Goal: Task Accomplishment & Management: Use online tool/utility

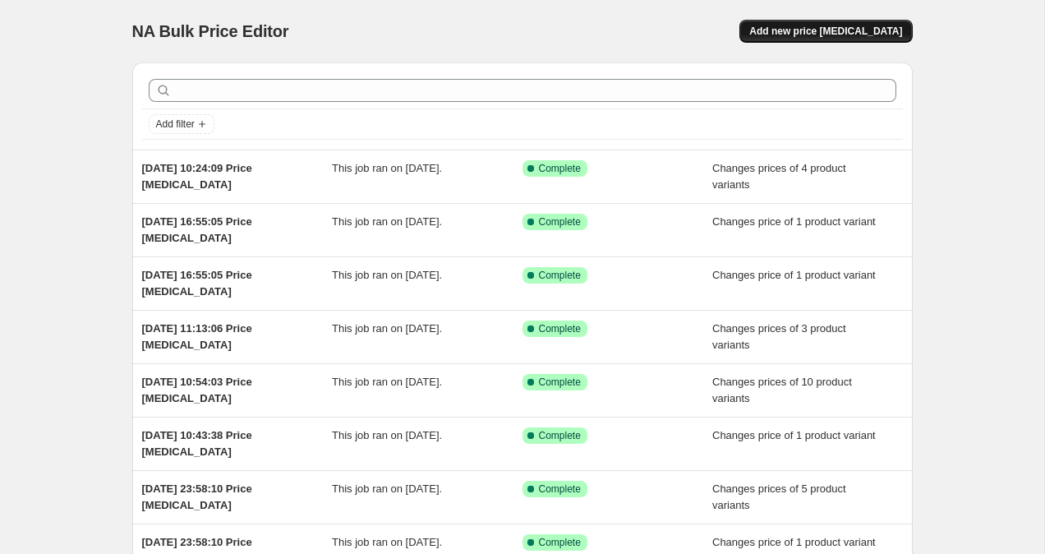
click at [816, 27] on span "Add new price [MEDICAL_DATA]" at bounding box center [825, 31] width 153 height 13
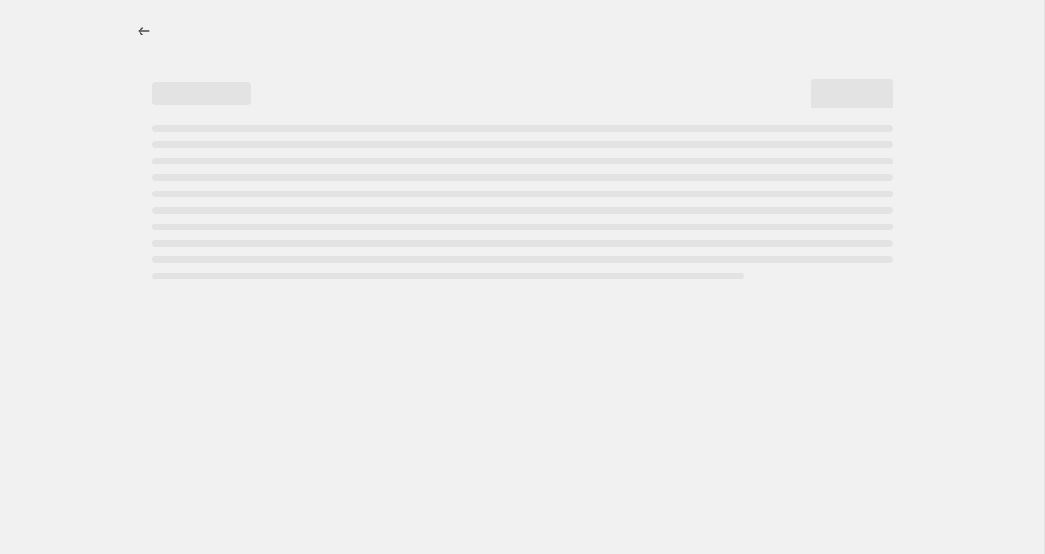
select select "percentage"
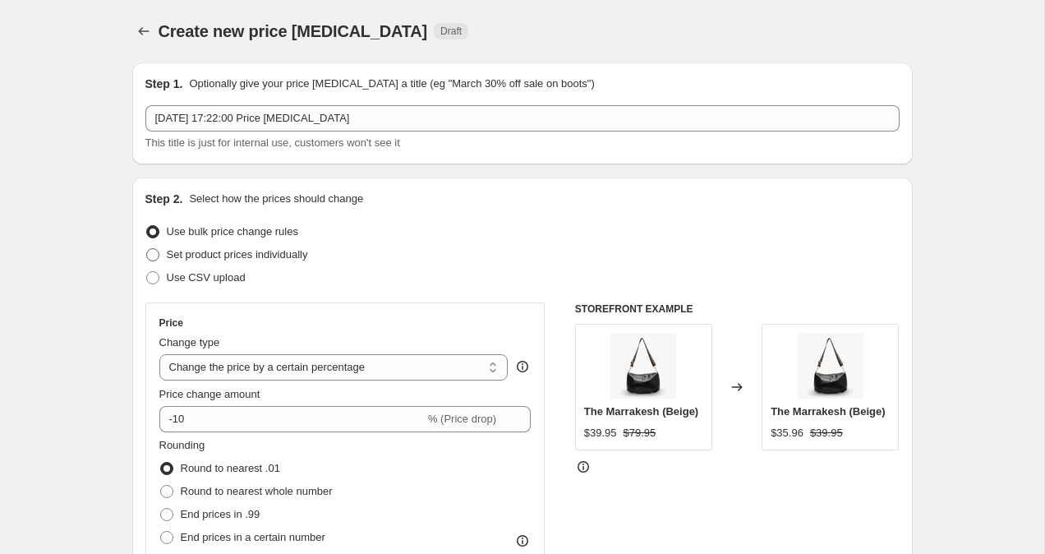
click at [152, 261] on span at bounding box center [152, 254] width 15 height 15
click at [147, 249] on input "Set product prices individually" at bounding box center [146, 248] width 1 height 1
radio input "true"
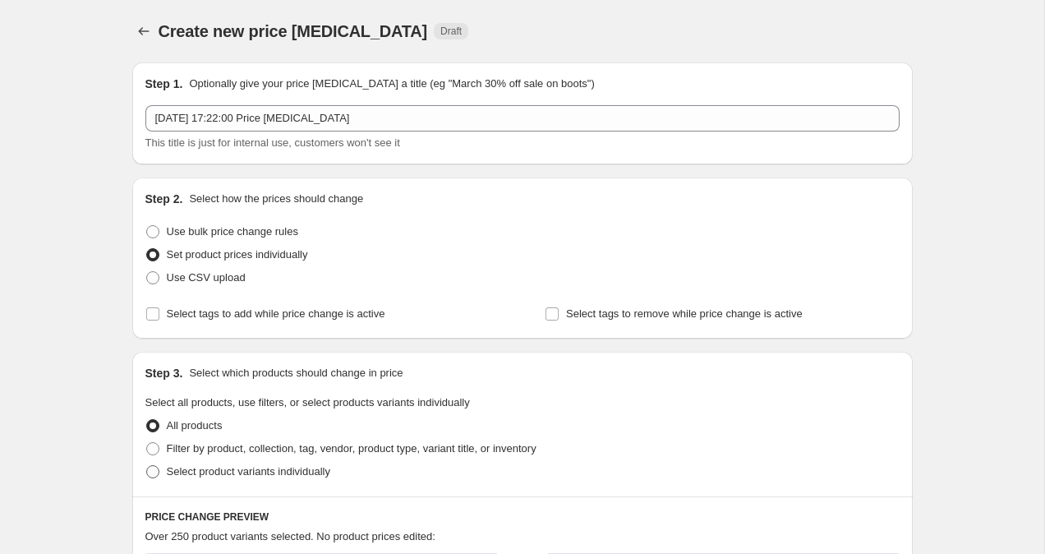
click at [154, 481] on label "Select product variants individually" at bounding box center [237, 471] width 185 height 23
click at [147, 466] on input "Select product variants individually" at bounding box center [146, 465] width 1 height 1
radio input "true"
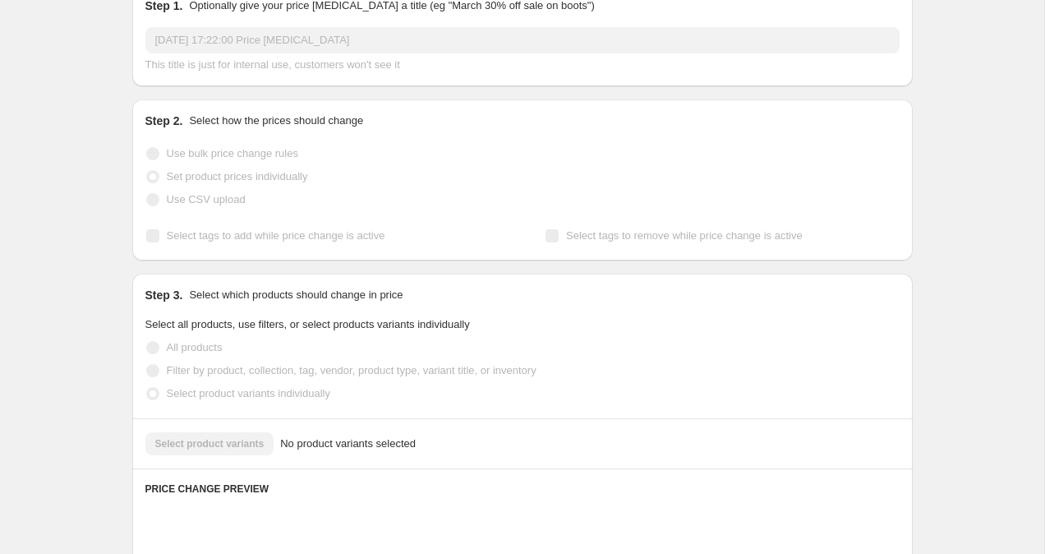
scroll to position [80, 0]
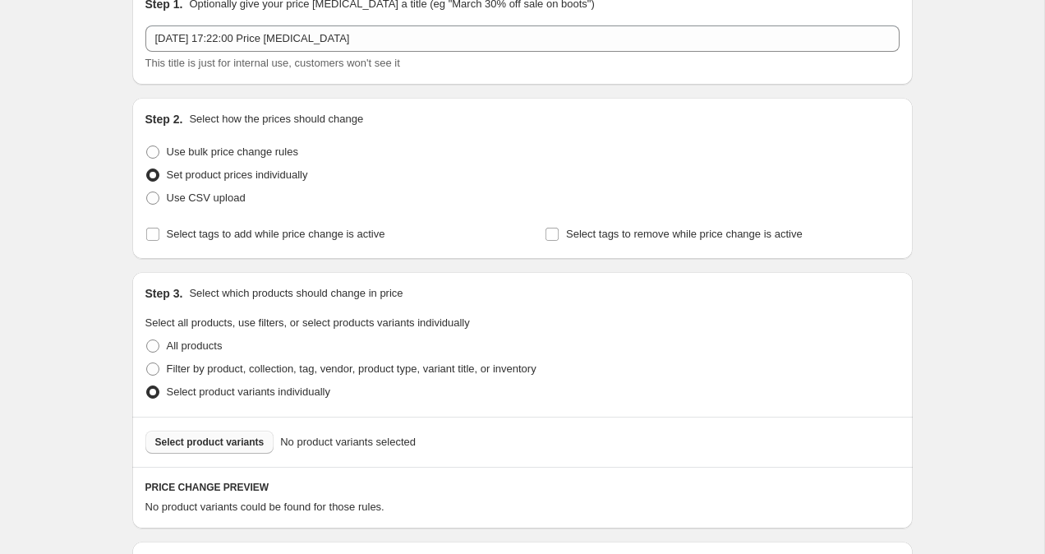
click at [221, 448] on span "Select product variants" at bounding box center [209, 442] width 109 height 13
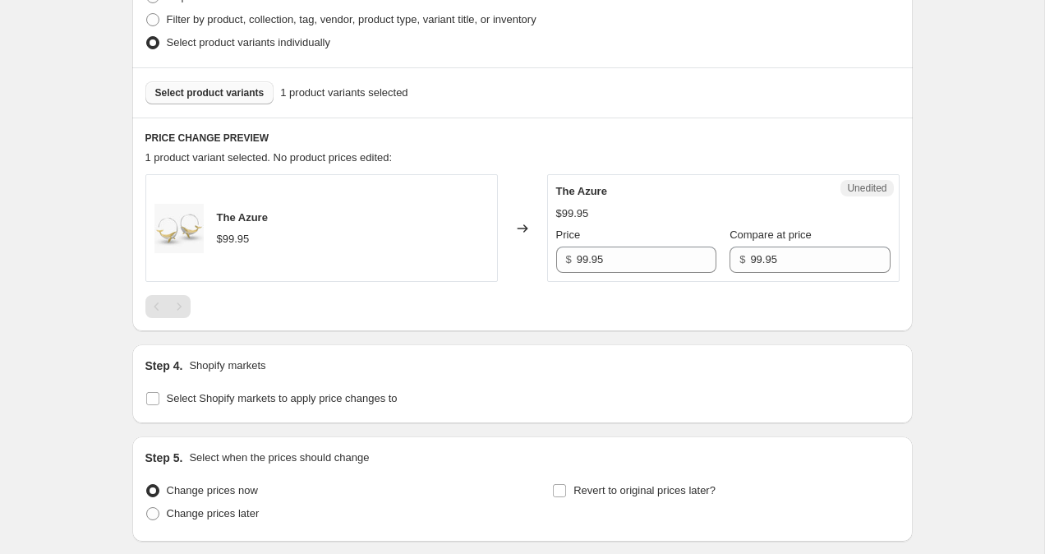
scroll to position [433, 0]
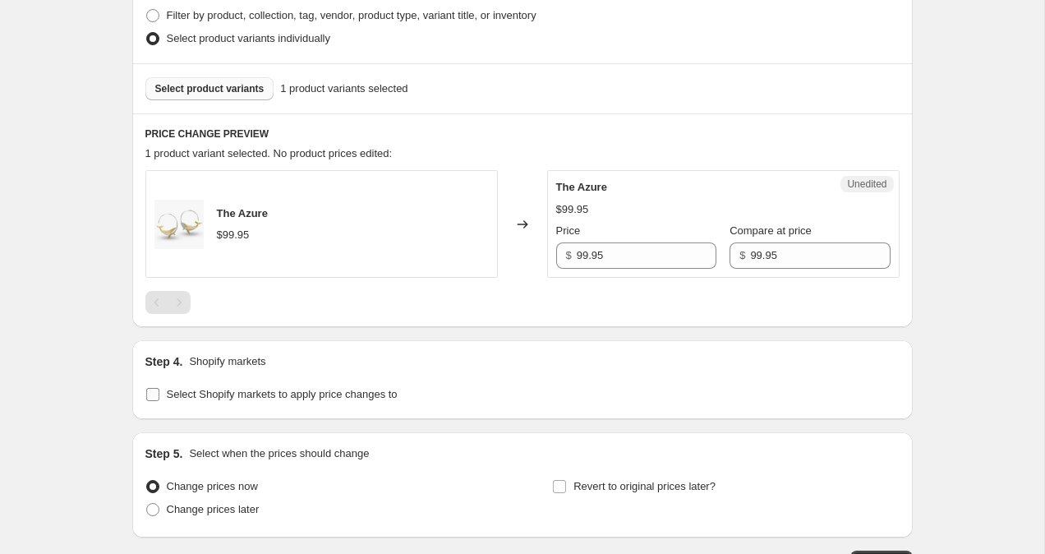
click at [146, 390] on input "Select Shopify markets to apply price changes to" at bounding box center [152, 394] width 13 height 13
checkbox input "true"
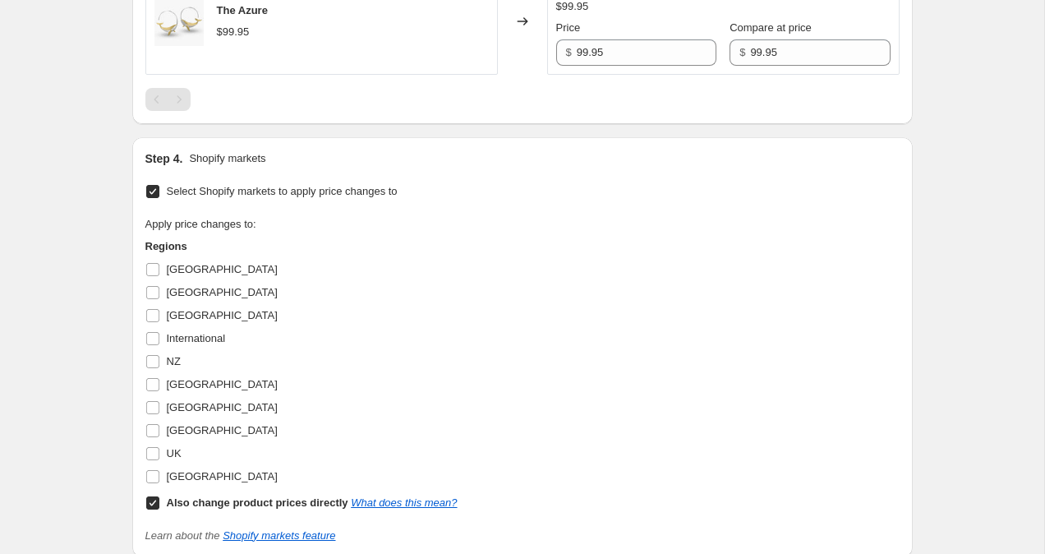
scroll to position [646, 0]
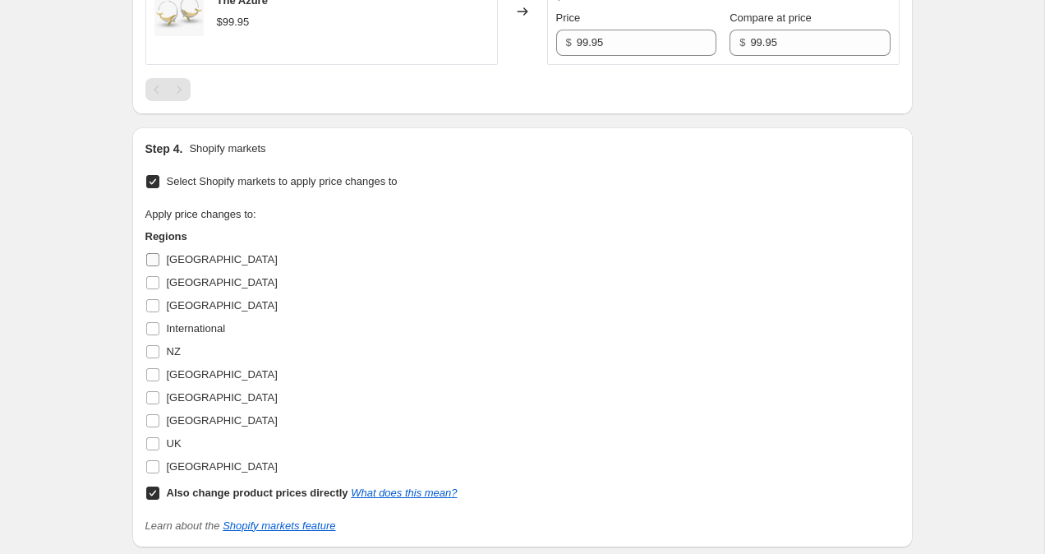
click at [151, 264] on input "[GEOGRAPHIC_DATA]" at bounding box center [152, 259] width 13 height 13
checkbox input "true"
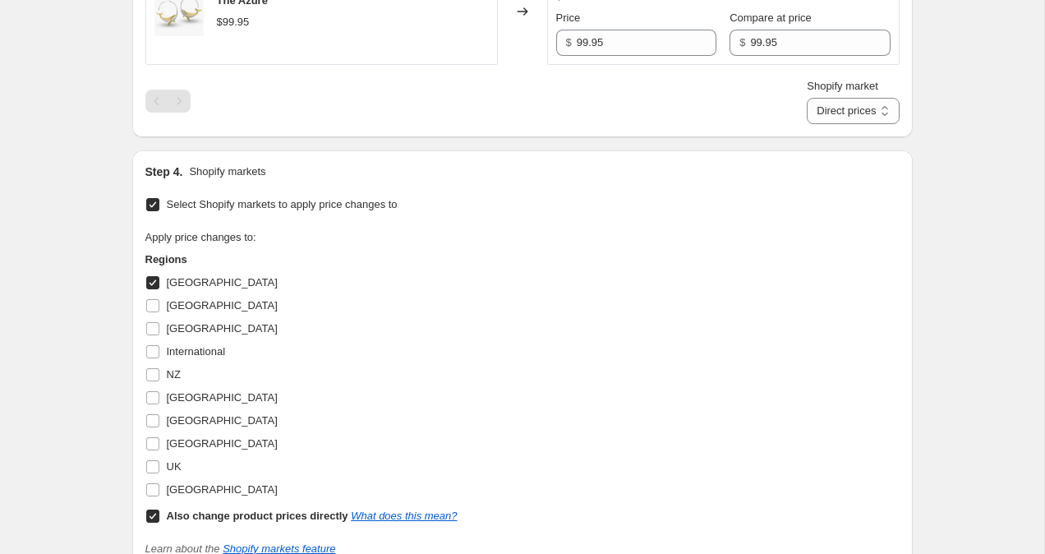
click at [154, 518] on input "Also change product prices directly What does this mean?" at bounding box center [152, 516] width 13 height 13
checkbox input "false"
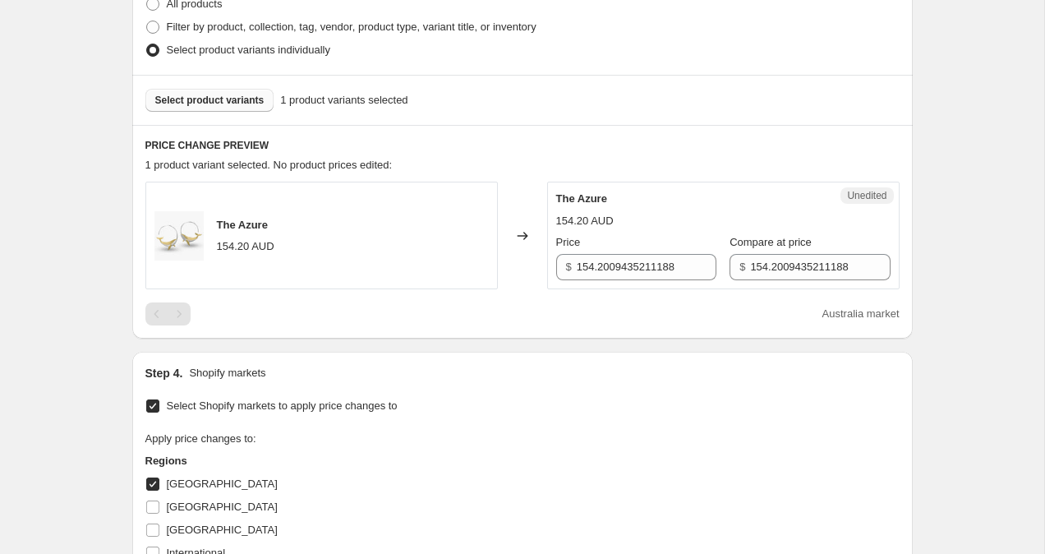
scroll to position [532, 0]
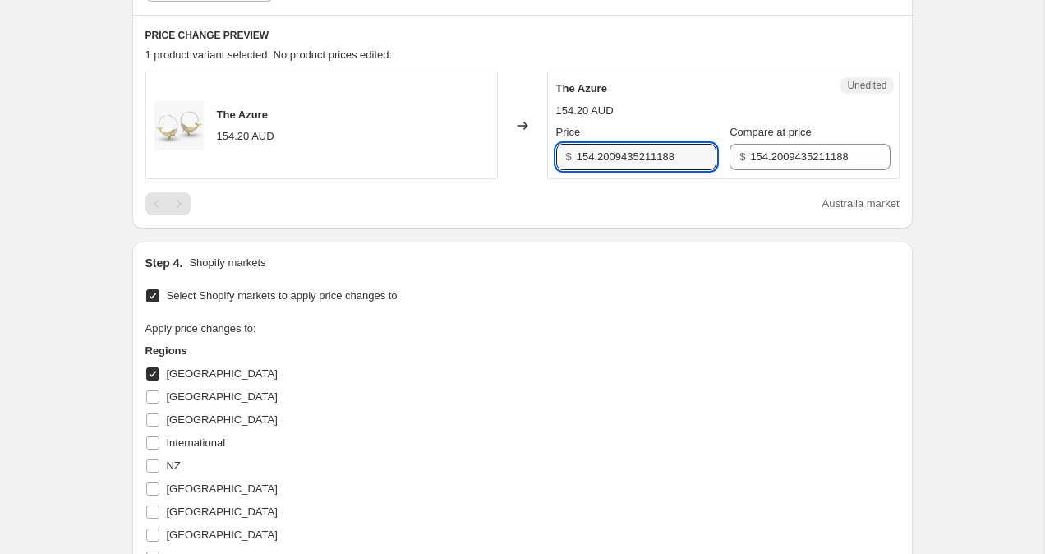
drag, startPoint x: 688, startPoint y: 154, endPoint x: 522, endPoint y: 154, distance: 166.0
click at [528, 154] on div "The Azure 154.20 AUD Changed to Unedited The Azure 154.20 AUD Price $ 154.20094…" at bounding box center [522, 125] width 754 height 108
type input "99.95"
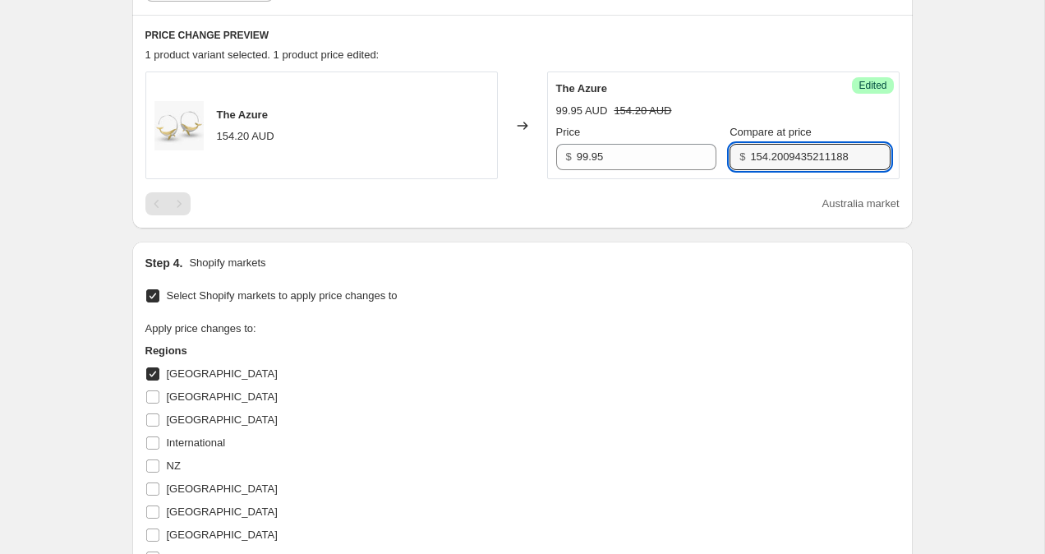
drag, startPoint x: 846, startPoint y: 152, endPoint x: 556, endPoint y: 152, distance: 290.1
click at [556, 152] on div "Price $ 99.95 Compare at price $ 154.2009435211188" at bounding box center [723, 147] width 334 height 46
type input "99.95"
click at [985, 133] on div "Create new price [MEDICAL_DATA]. This page is ready Create new price [MEDICAL_D…" at bounding box center [522, 192] width 1045 height 1448
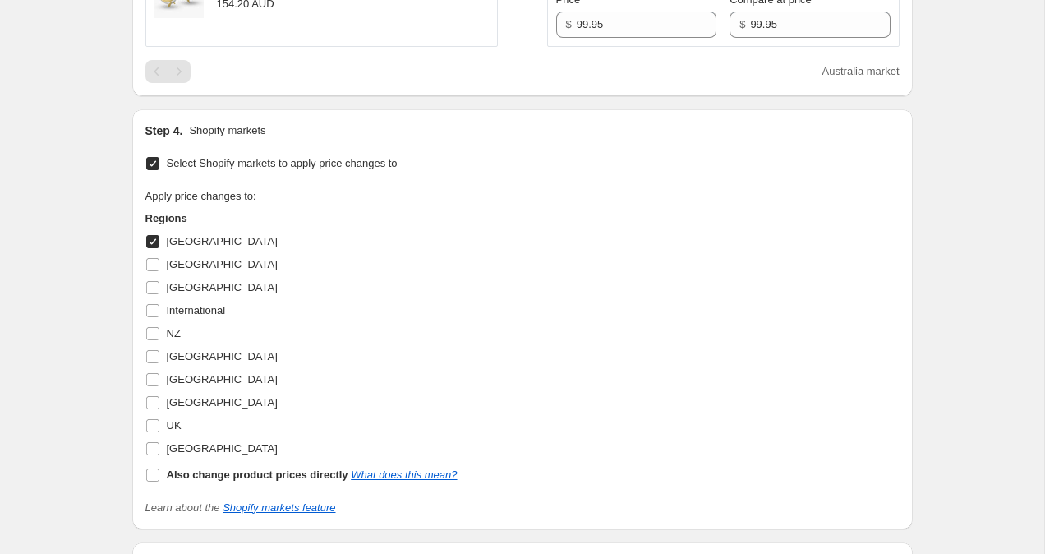
scroll to position [893, 0]
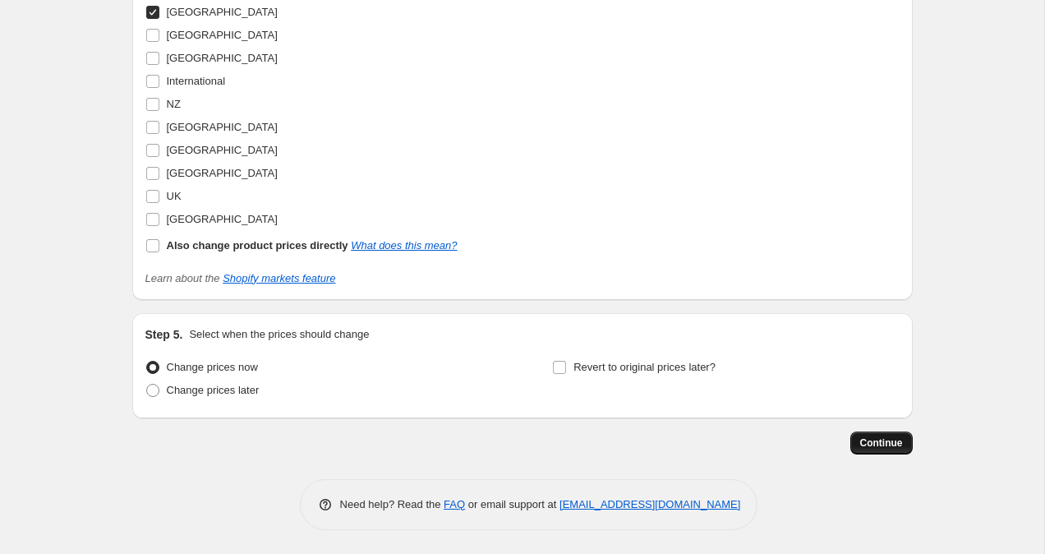
click at [901, 444] on span "Continue" at bounding box center [881, 442] width 43 height 13
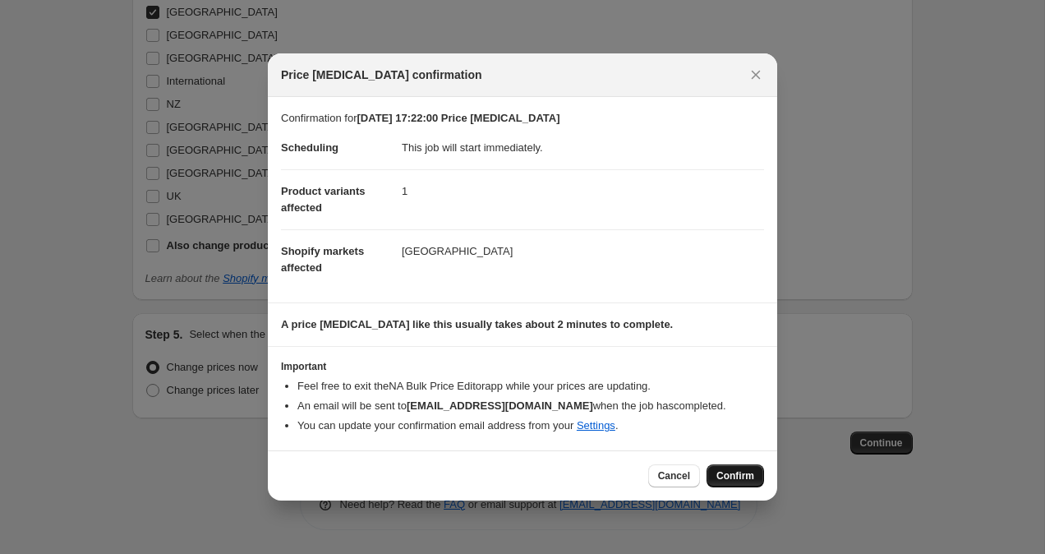
click at [755, 485] on button "Confirm" at bounding box center [736, 475] width 58 height 23
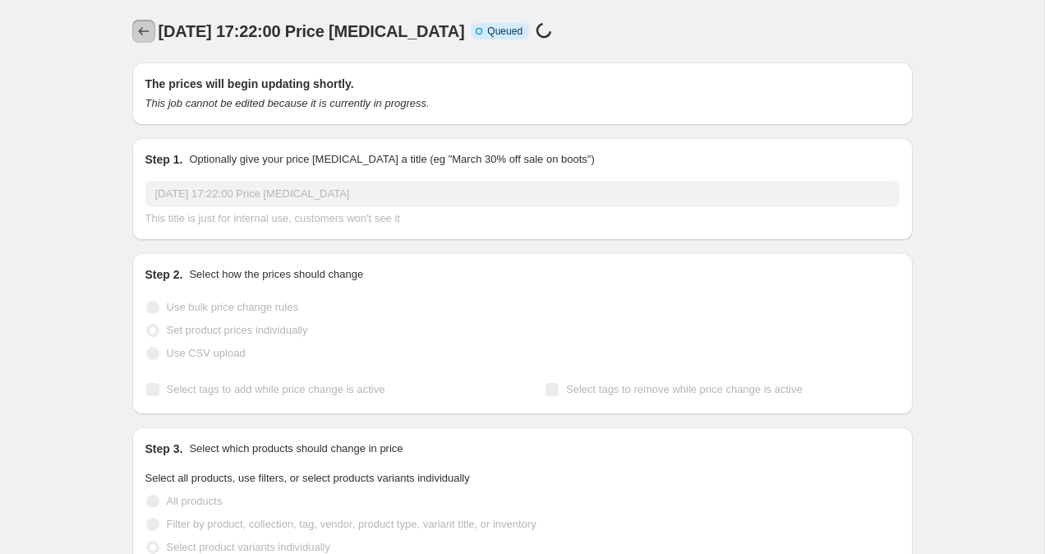
click at [139, 27] on icon "Price change jobs" at bounding box center [144, 31] width 16 height 16
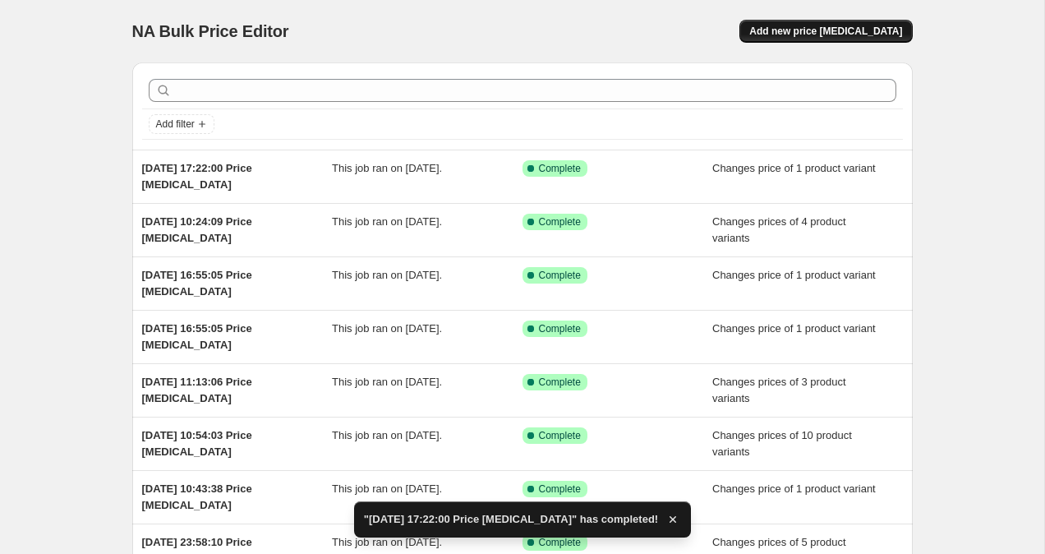
click at [809, 23] on button "Add new price [MEDICAL_DATA]" at bounding box center [826, 31] width 173 height 23
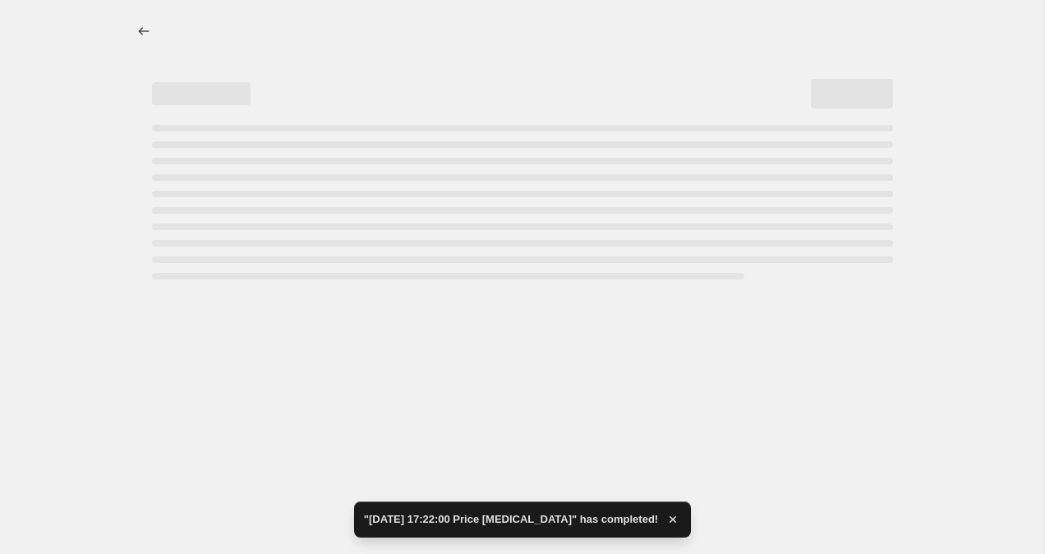
select select "percentage"
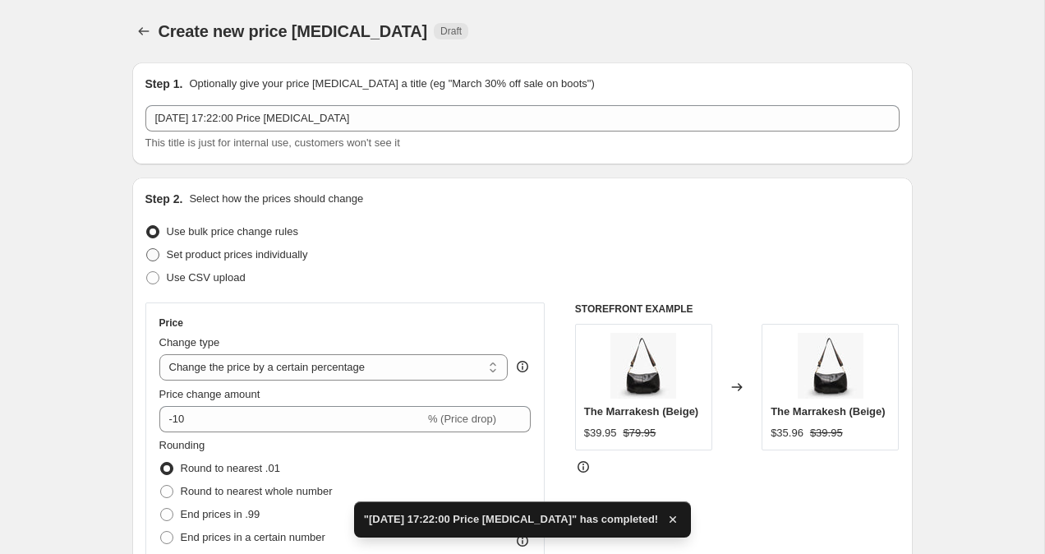
click at [155, 252] on span at bounding box center [152, 254] width 13 height 13
click at [147, 249] on input "Set product prices individually" at bounding box center [146, 248] width 1 height 1
radio input "true"
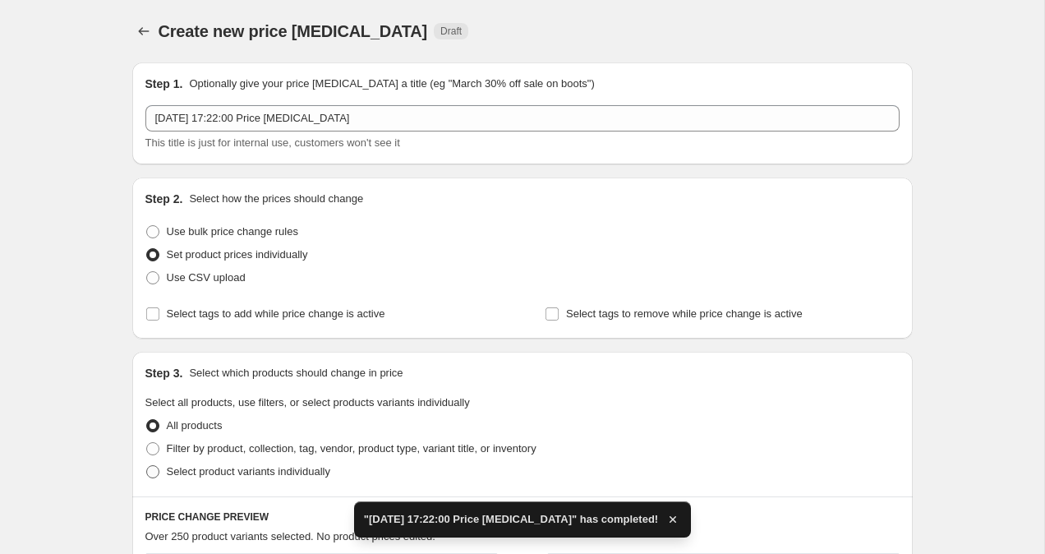
click at [147, 470] on span at bounding box center [152, 471] width 13 height 13
click at [147, 466] on input "Select product variants individually" at bounding box center [146, 465] width 1 height 1
radio input "true"
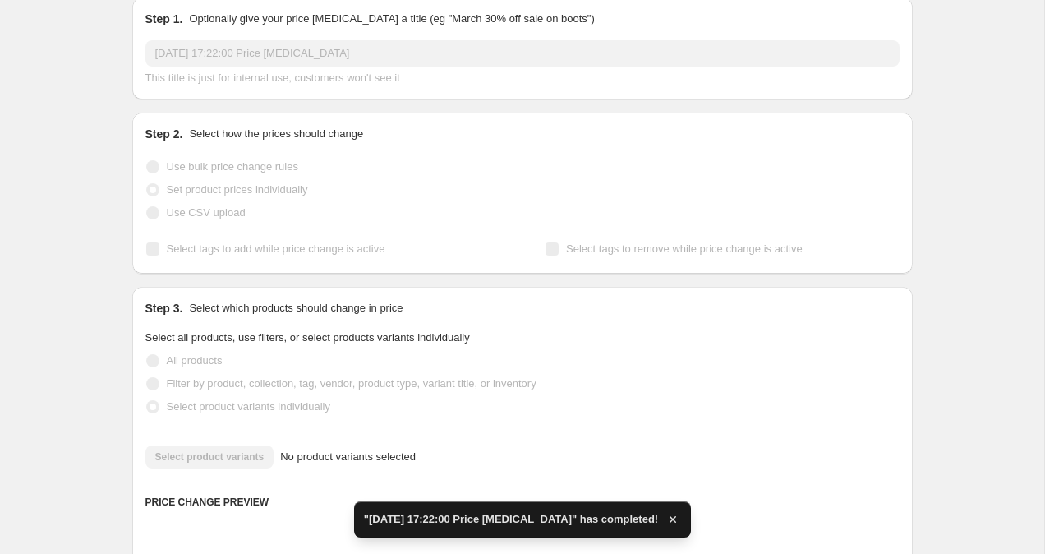
scroll to position [83, 0]
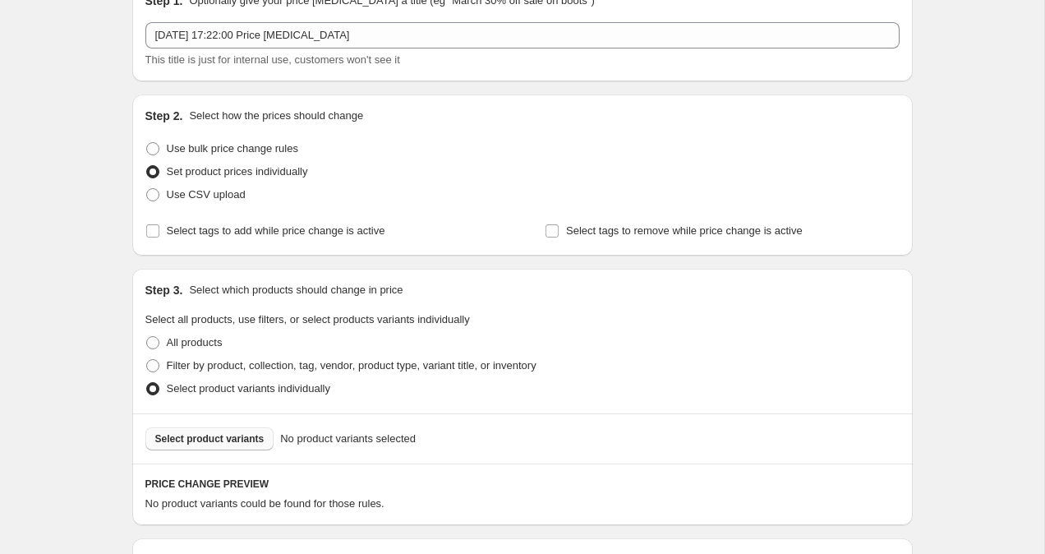
click at [193, 450] on button "Select product variants" at bounding box center [209, 438] width 129 height 23
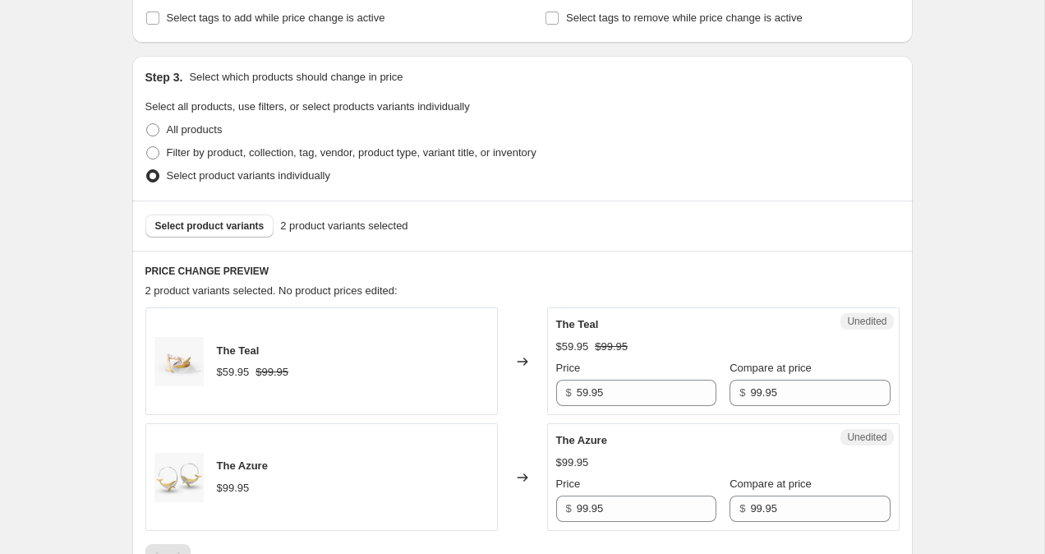
scroll to position [445, 0]
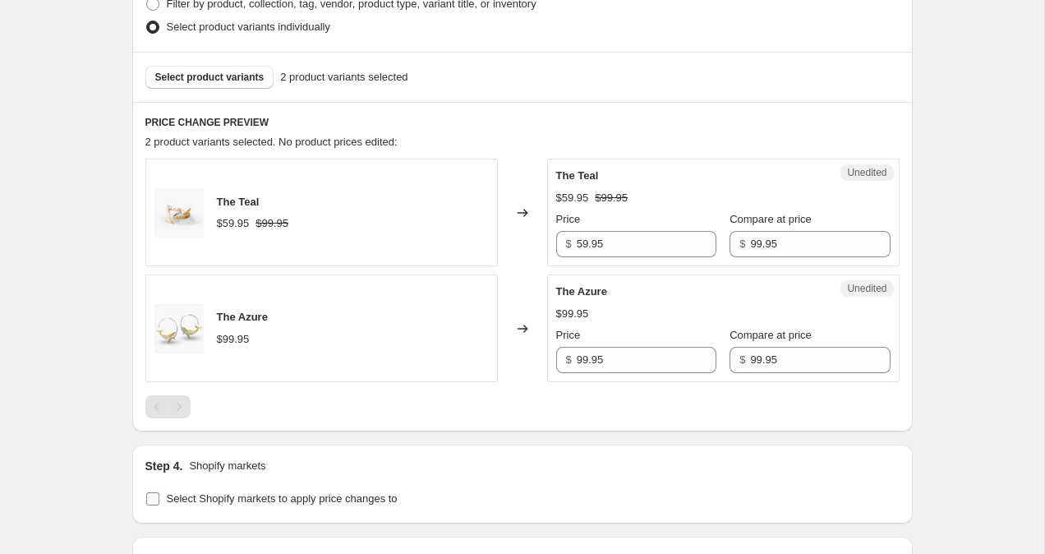
click at [150, 500] on input "Select Shopify markets to apply price changes to" at bounding box center [152, 498] width 13 height 13
checkbox input "true"
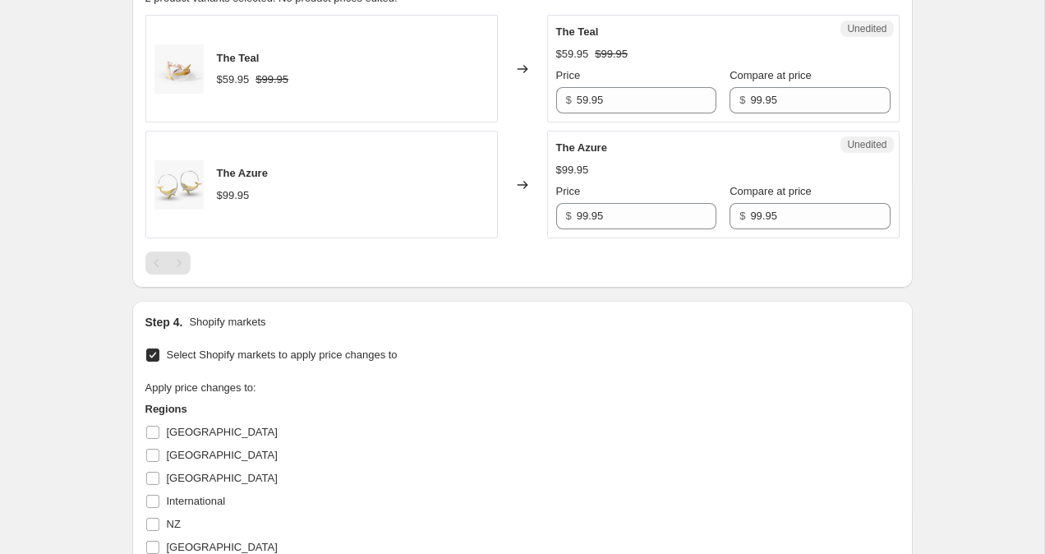
scroll to position [648, 0]
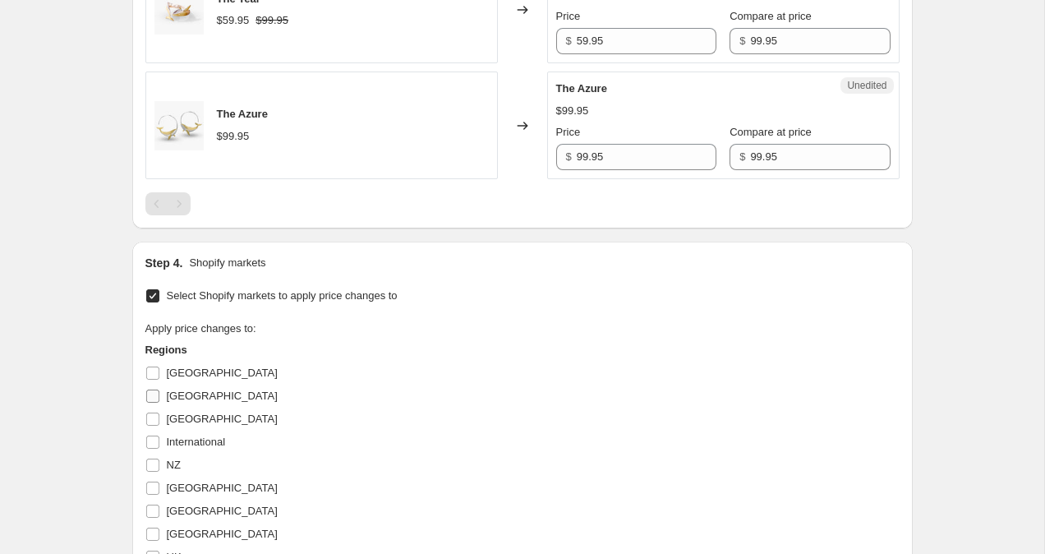
click at [155, 395] on input "[GEOGRAPHIC_DATA]" at bounding box center [152, 396] width 13 height 13
checkbox input "true"
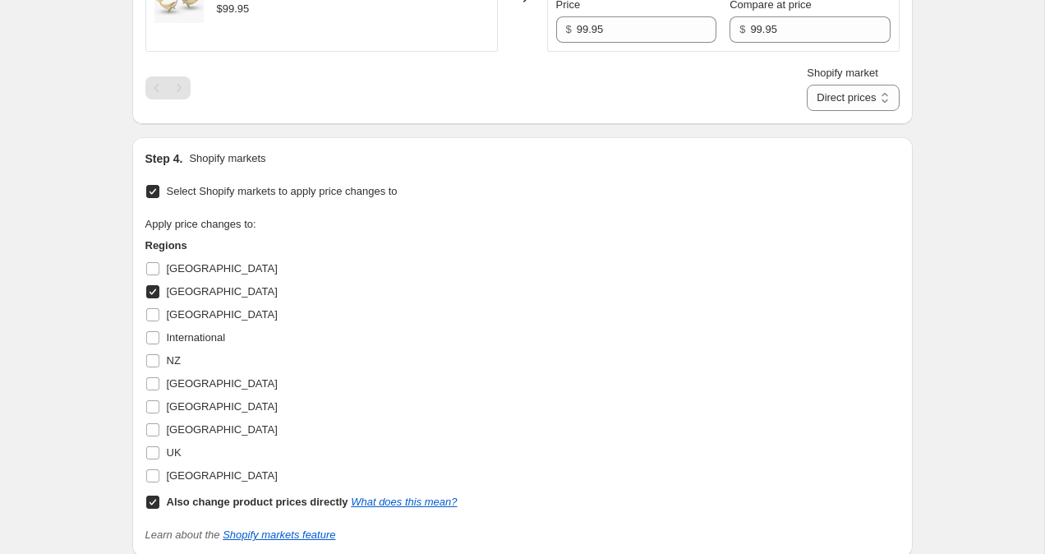
scroll to position [850, 0]
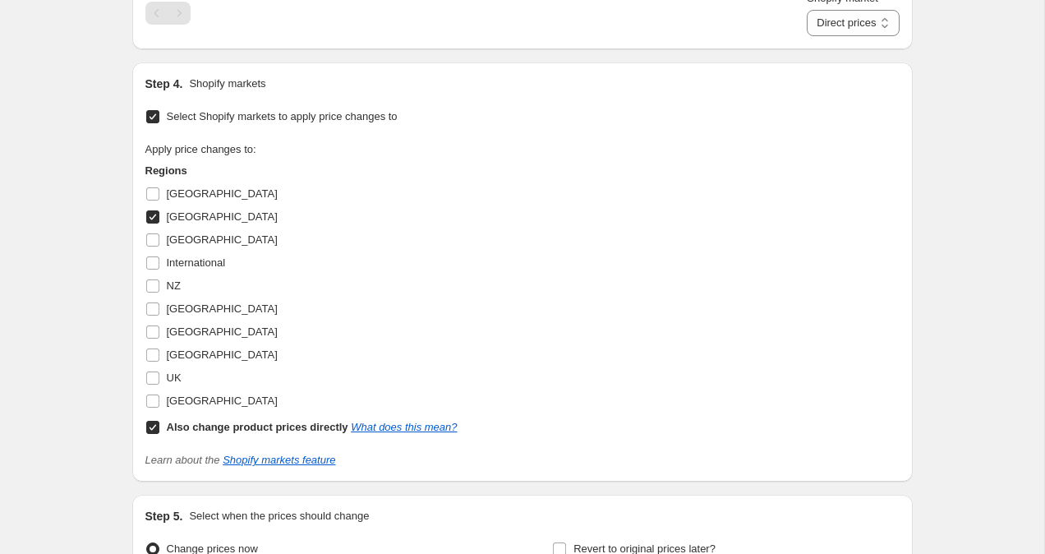
click at [150, 427] on input "Also change product prices directly What does this mean?" at bounding box center [152, 427] width 13 height 13
checkbox input "false"
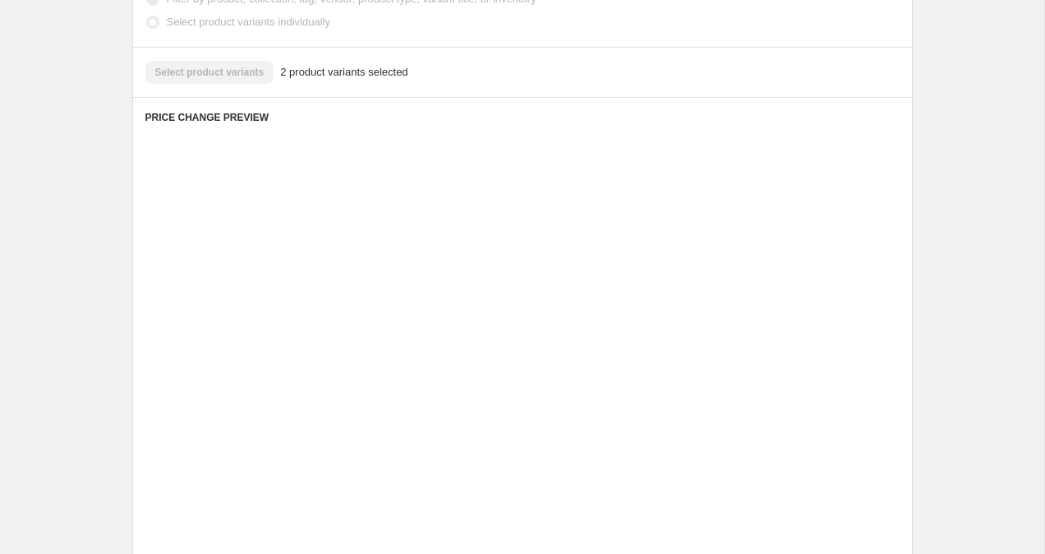
scroll to position [535, 0]
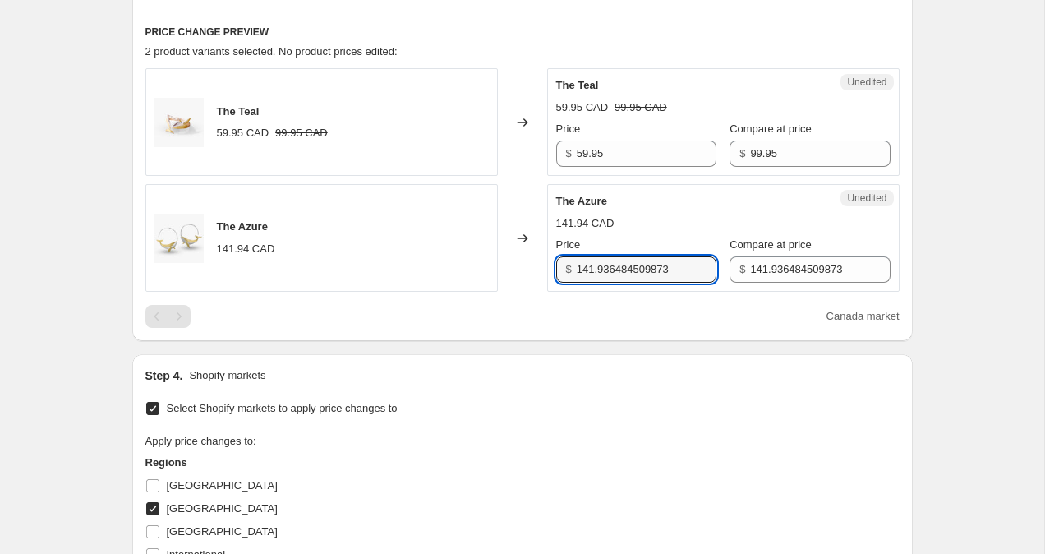
drag, startPoint x: 693, startPoint y: 268, endPoint x: 446, endPoint y: 258, distance: 246.7
click at [446, 258] on div "The Azure 141.94 CAD Changed to Unedited The Azure 141.94 CAD Price $ 141.93648…" at bounding box center [522, 238] width 754 height 108
type input "99.95"
drag, startPoint x: 843, startPoint y: 272, endPoint x: 626, endPoint y: 260, distance: 217.3
click at [626, 260] on div "Price $ 99.95 Compare at price $ 141.936484509873" at bounding box center [723, 260] width 334 height 46
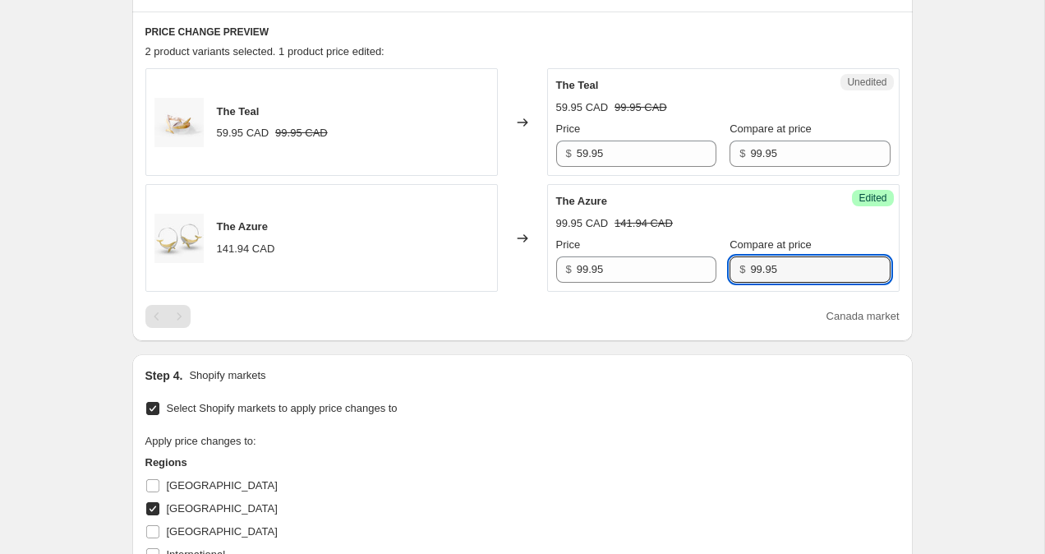
type input "99.95"
click at [962, 182] on div "Create new price [MEDICAL_DATA]. This page is ready Create new price [MEDICAL_D…" at bounding box center [522, 246] width 1045 height 1563
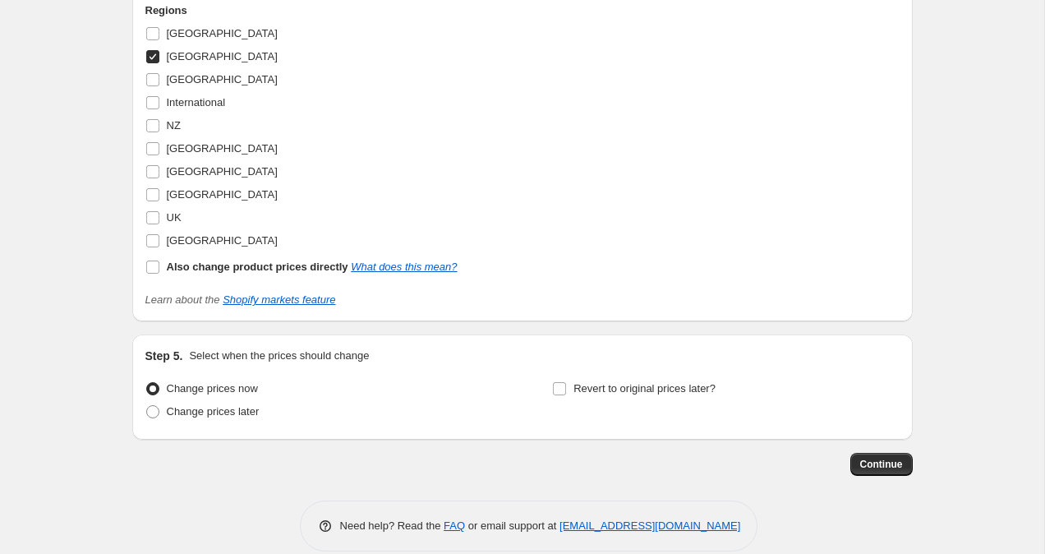
scroll to position [1009, 0]
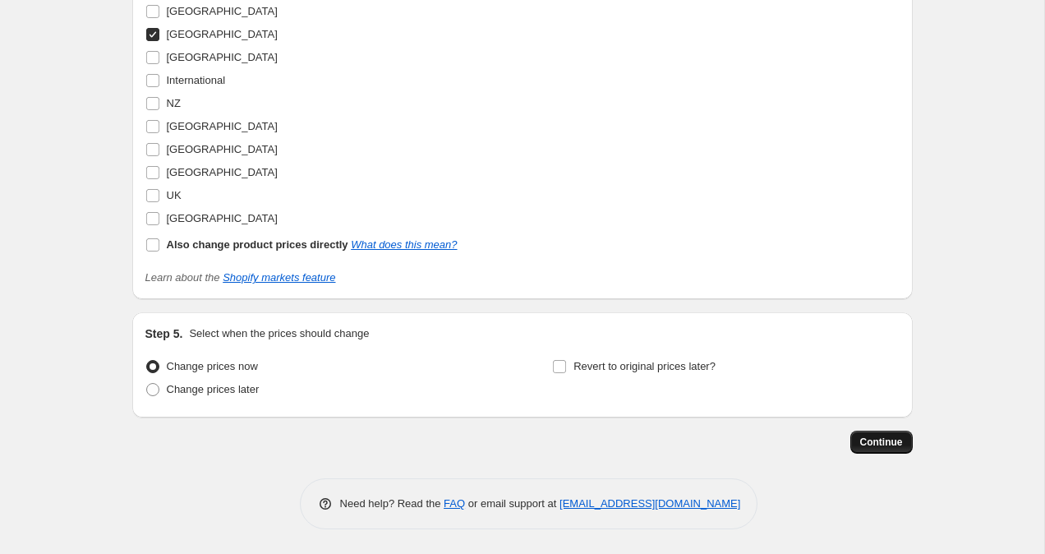
click at [879, 443] on span "Continue" at bounding box center [881, 442] width 43 height 13
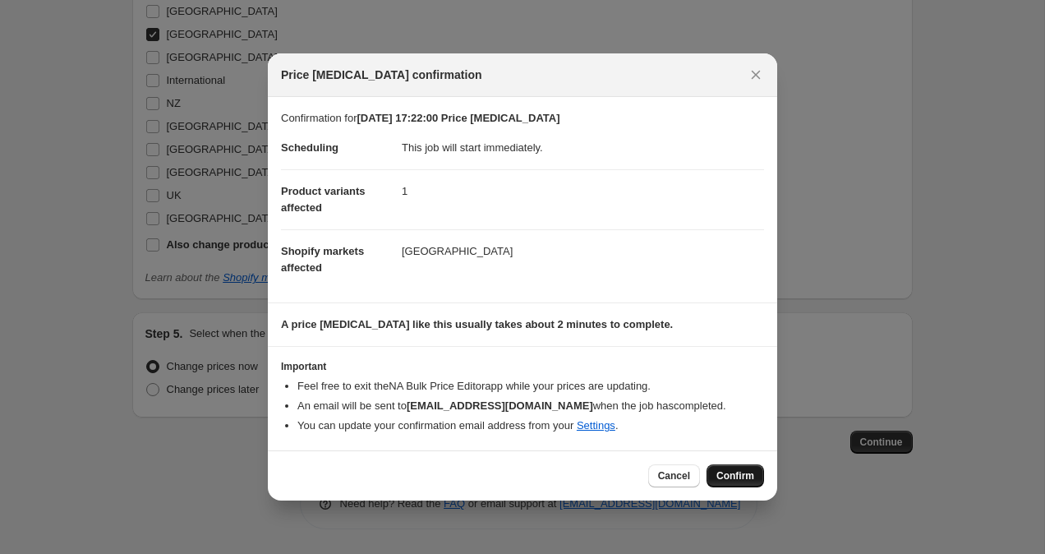
click at [744, 482] on button "Confirm" at bounding box center [736, 475] width 58 height 23
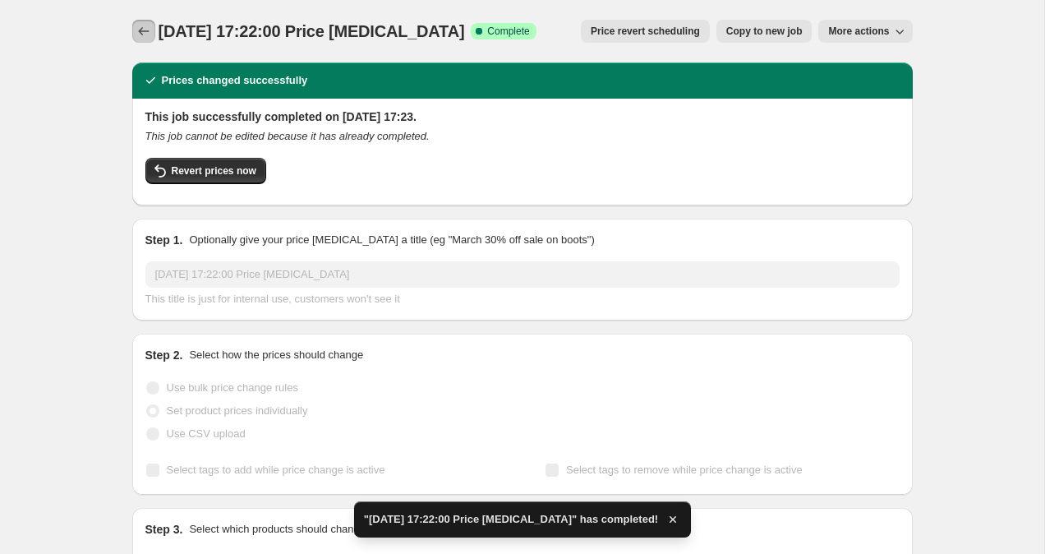
click at [144, 38] on icon "Price change jobs" at bounding box center [144, 31] width 16 height 16
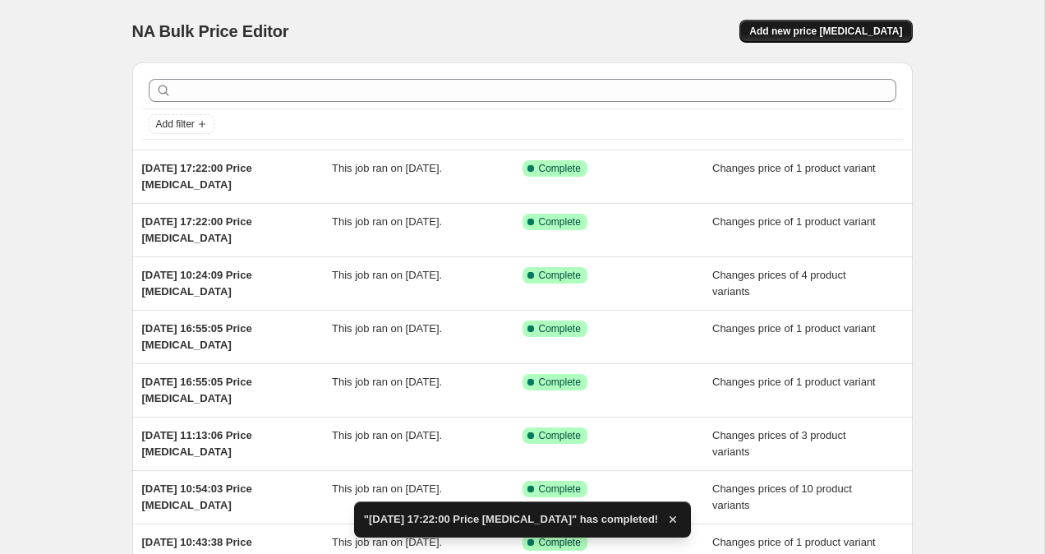
click at [818, 26] on span "Add new price [MEDICAL_DATA]" at bounding box center [825, 31] width 153 height 13
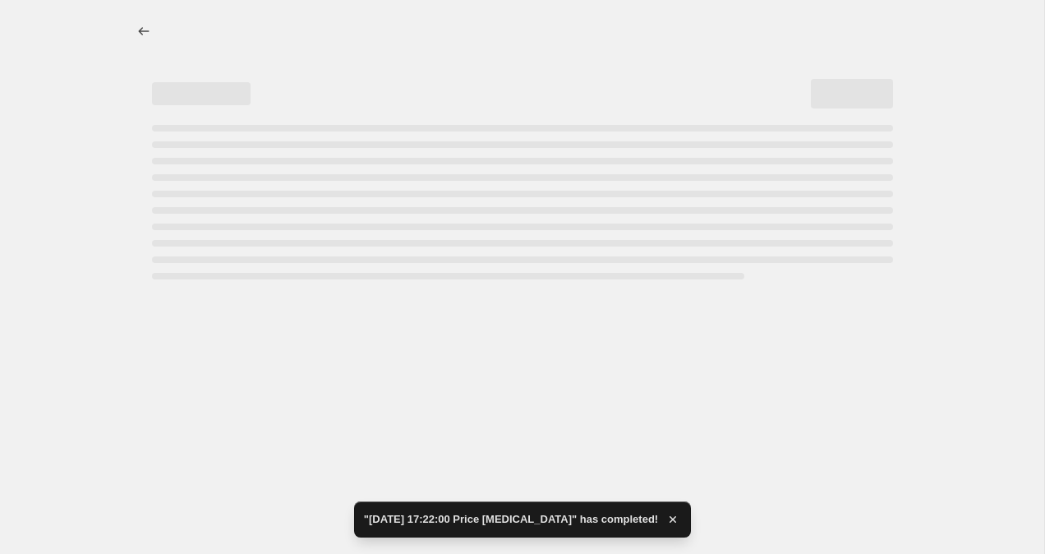
select select "percentage"
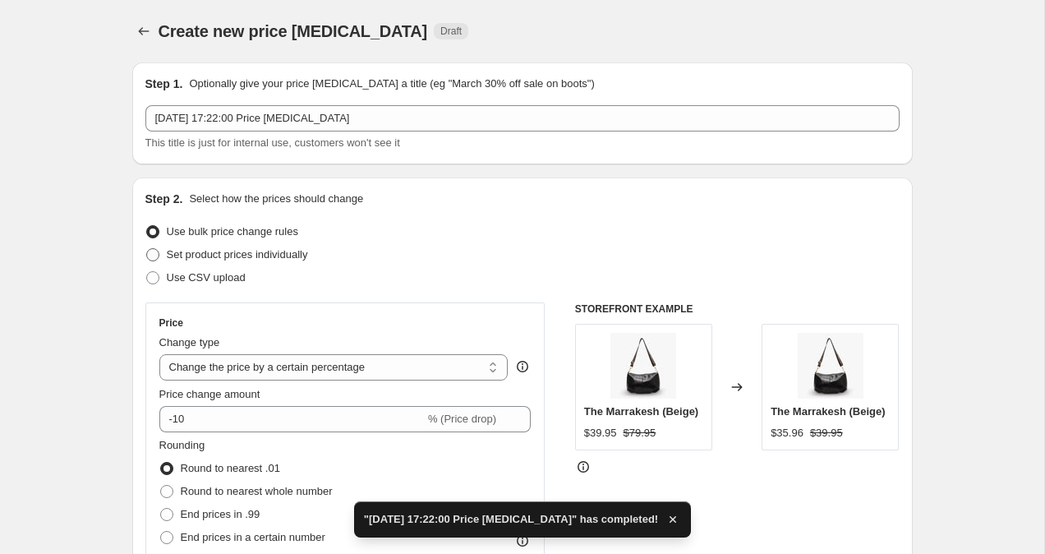
click at [157, 257] on span at bounding box center [152, 254] width 13 height 13
click at [147, 249] on input "Set product prices individually" at bounding box center [146, 248] width 1 height 1
radio input "true"
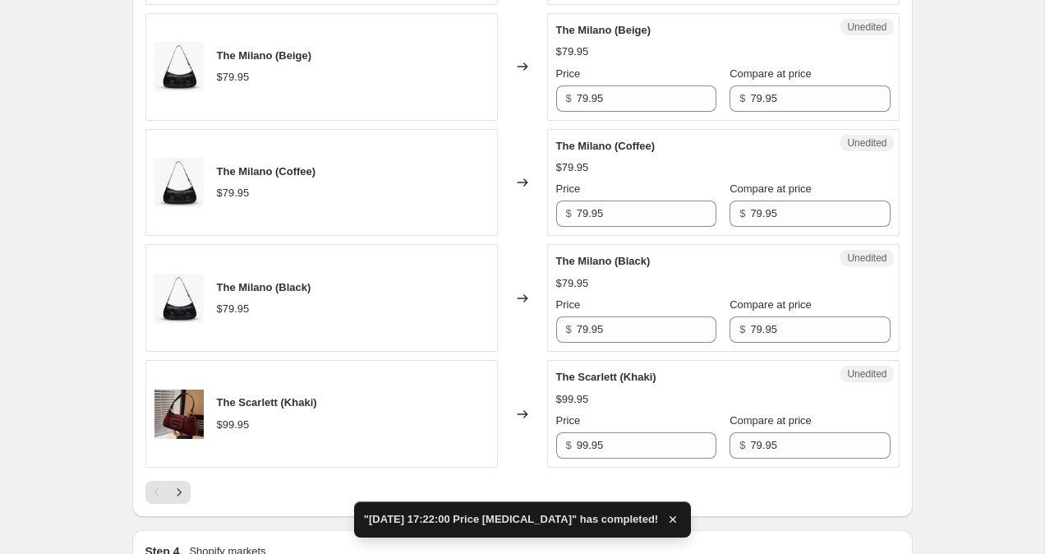
scroll to position [2701, 0]
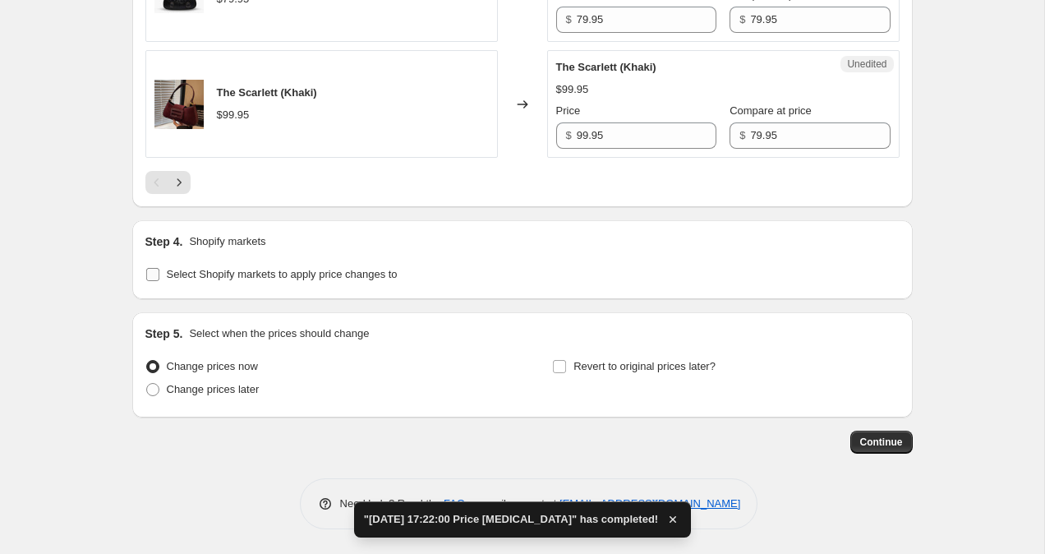
click at [154, 274] on input "Select Shopify markets to apply price changes to" at bounding box center [152, 274] width 13 height 13
checkbox input "true"
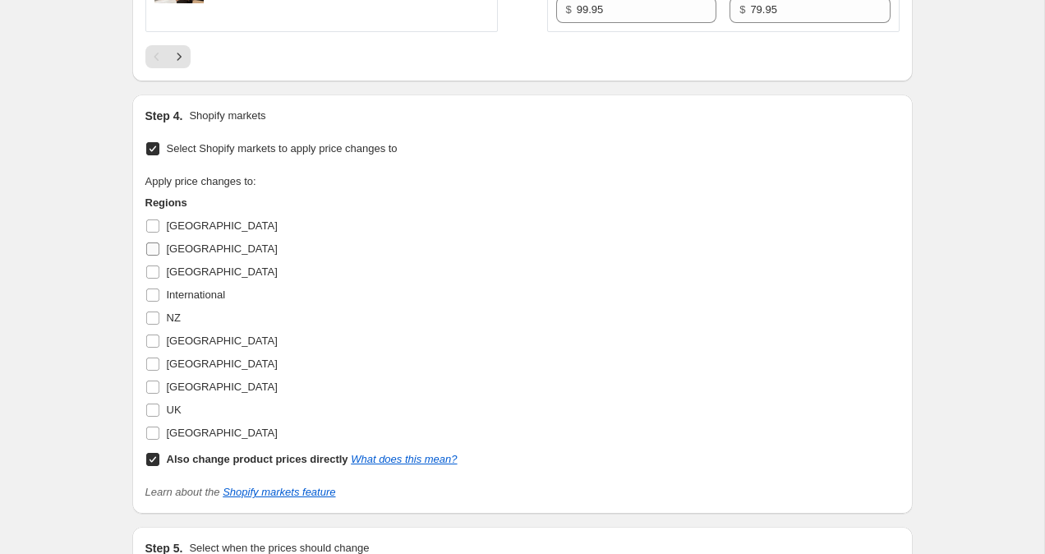
scroll to position [2837, 0]
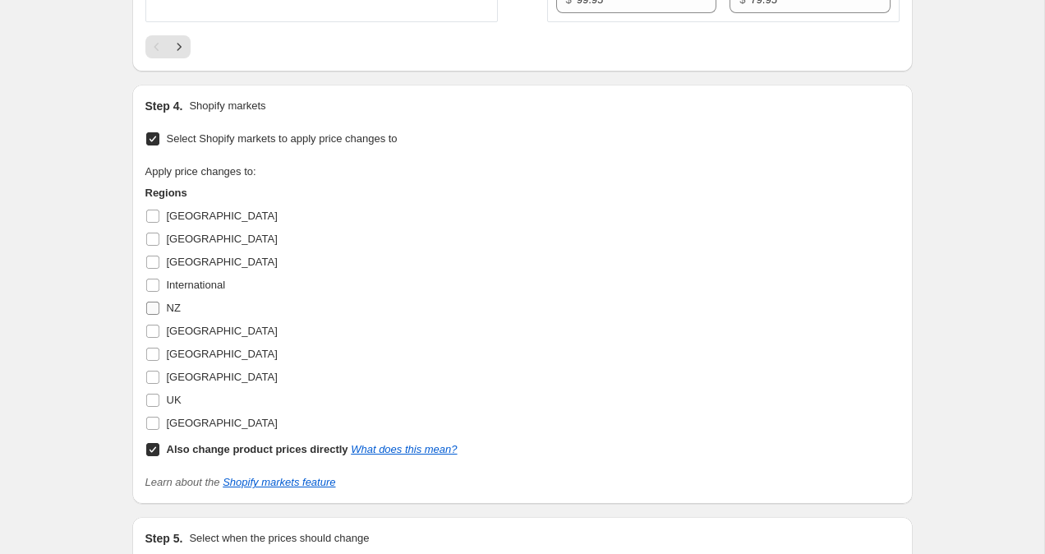
click at [152, 311] on input "NZ" at bounding box center [152, 308] width 13 height 13
checkbox input "true"
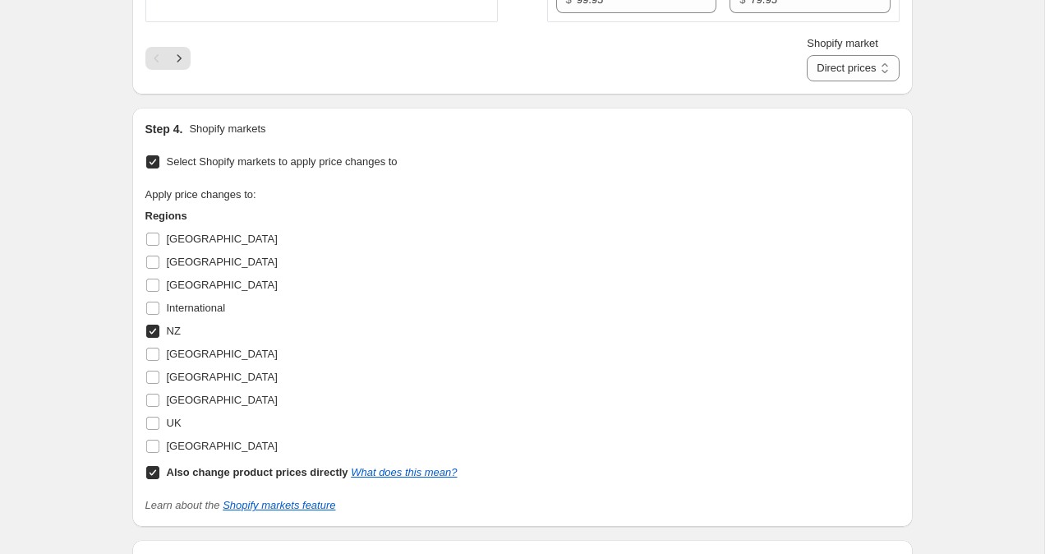
click at [152, 468] on input "Also change product prices directly What does this mean?" at bounding box center [152, 472] width 13 height 13
checkbox input "false"
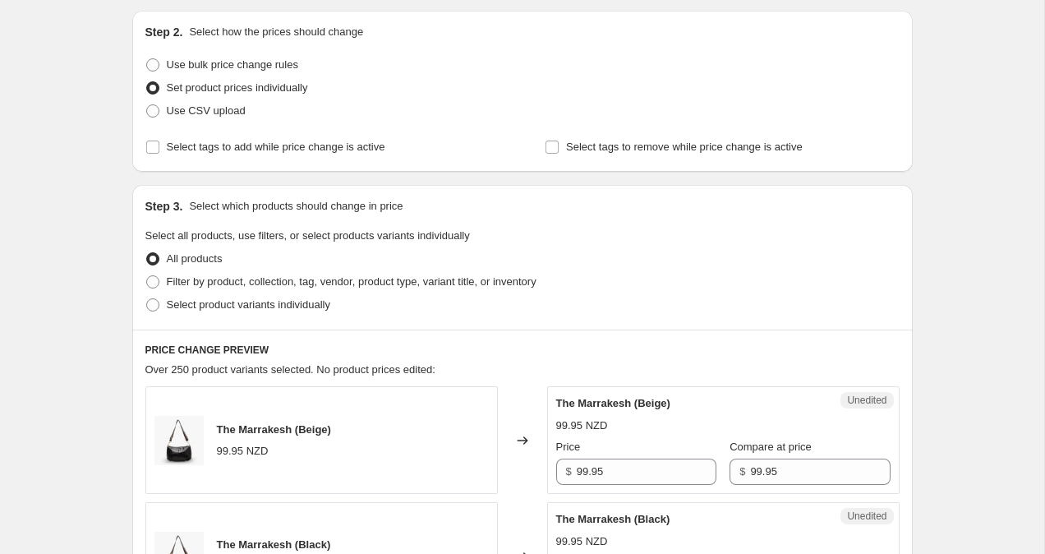
scroll to position [166, 0]
click at [150, 302] on span at bounding box center [152, 305] width 13 height 13
click at [147, 300] on input "Select product variants individually" at bounding box center [146, 299] width 1 height 1
radio input "true"
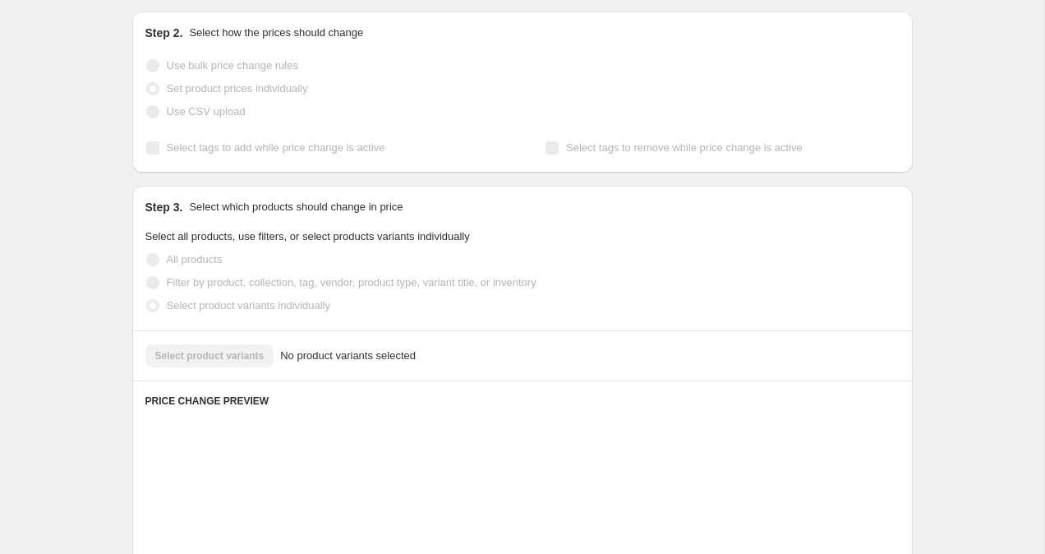
click at [170, 358] on div "Select product variants No product variants selected" at bounding box center [522, 355] width 754 height 23
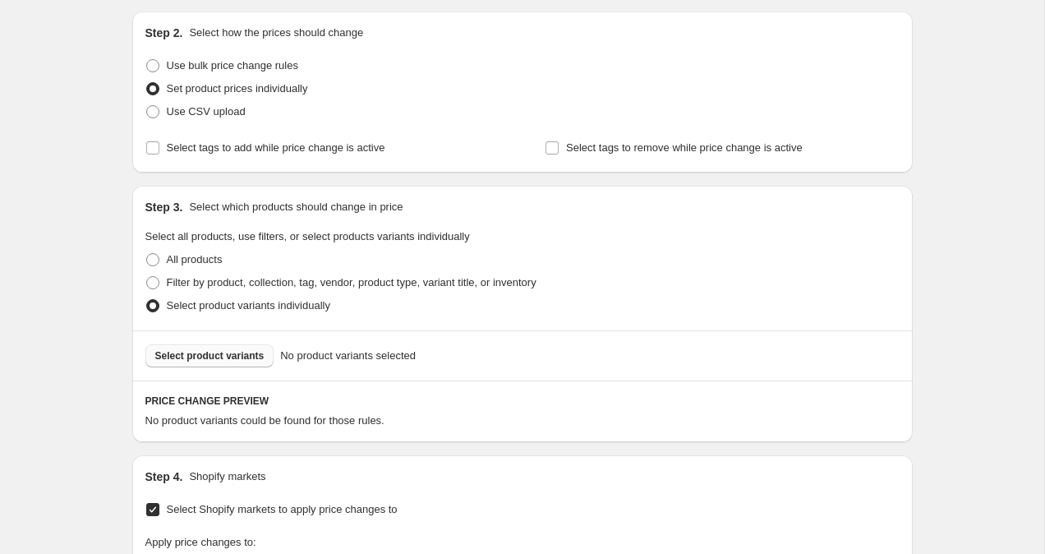
click at [187, 362] on button "Select product variants" at bounding box center [209, 355] width 129 height 23
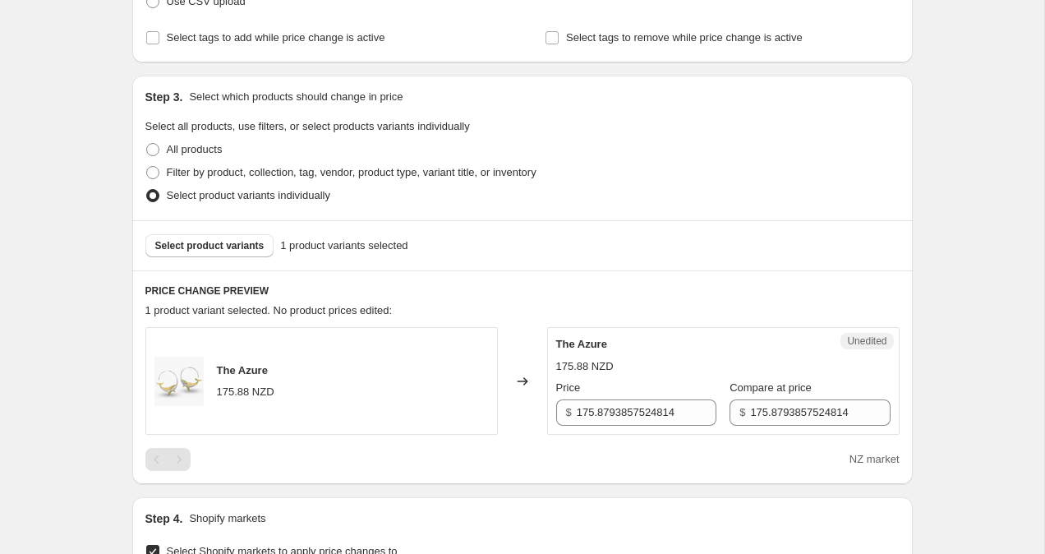
scroll to position [433, 0]
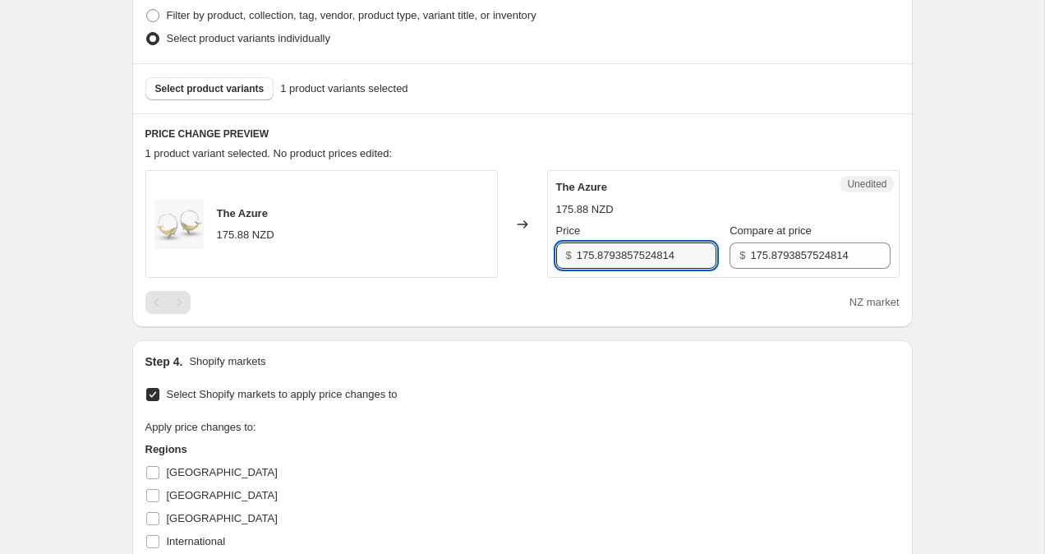
drag, startPoint x: 579, startPoint y: 257, endPoint x: 757, endPoint y: 284, distance: 180.4
click at [759, 285] on div "The Azure 175.88 NZD Changed to Unedited The Azure 175.88 NZD Price $ 175.87938…" at bounding box center [522, 242] width 754 height 144
type input "99.95"
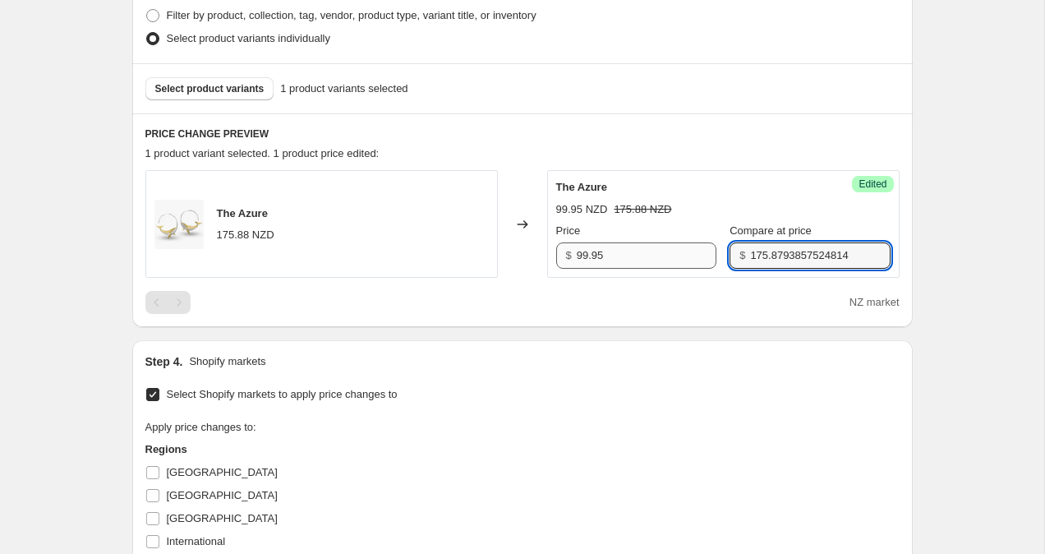
drag, startPoint x: 848, startPoint y: 254, endPoint x: 682, endPoint y: 254, distance: 166.0
click at [682, 254] on div "Price $ 99.95 Compare at price $ 175.8793857524814" at bounding box center [723, 246] width 334 height 46
type input "99.95"
click at [978, 201] on div "Create new price [MEDICAL_DATA]. This page is ready Create new price [MEDICAL_D…" at bounding box center [522, 291] width 1045 height 1448
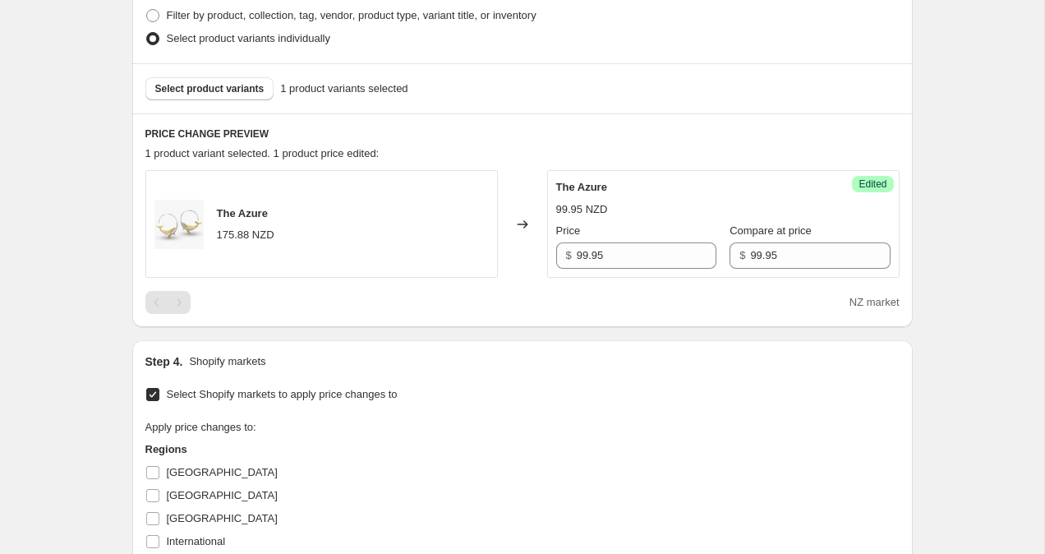
scroll to position [893, 0]
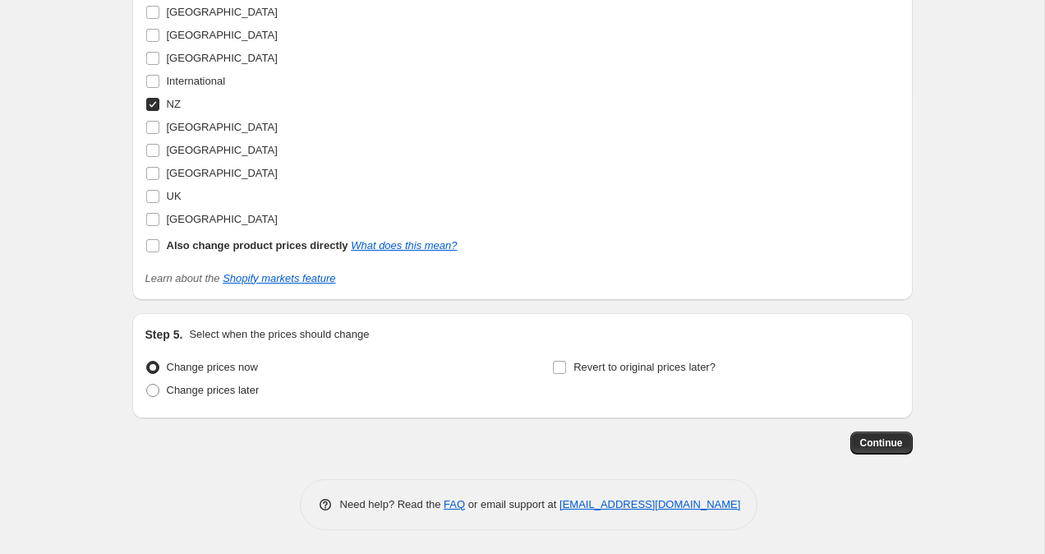
click at [906, 444] on button "Continue" at bounding box center [882, 442] width 62 height 23
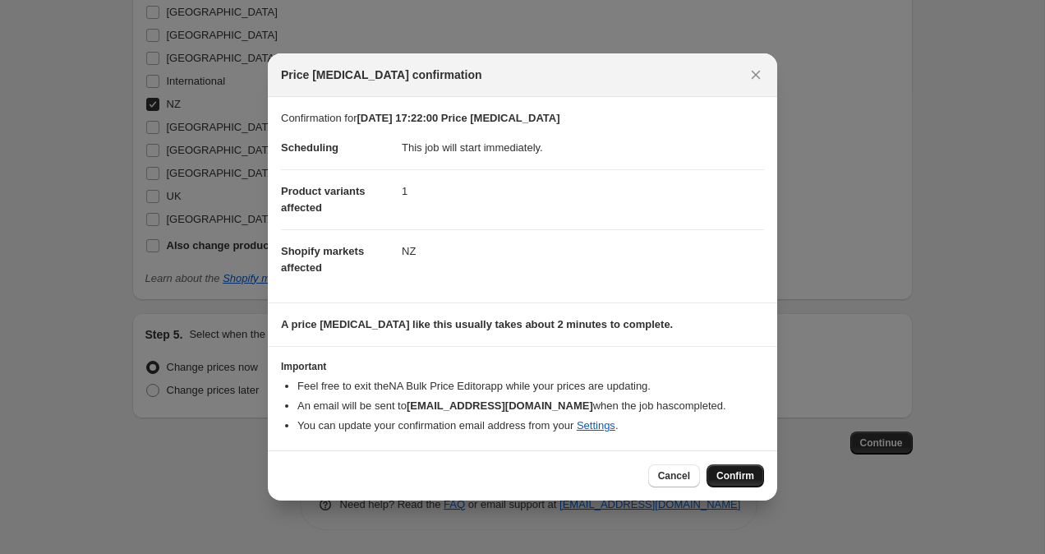
click at [753, 483] on button "Confirm" at bounding box center [736, 475] width 58 height 23
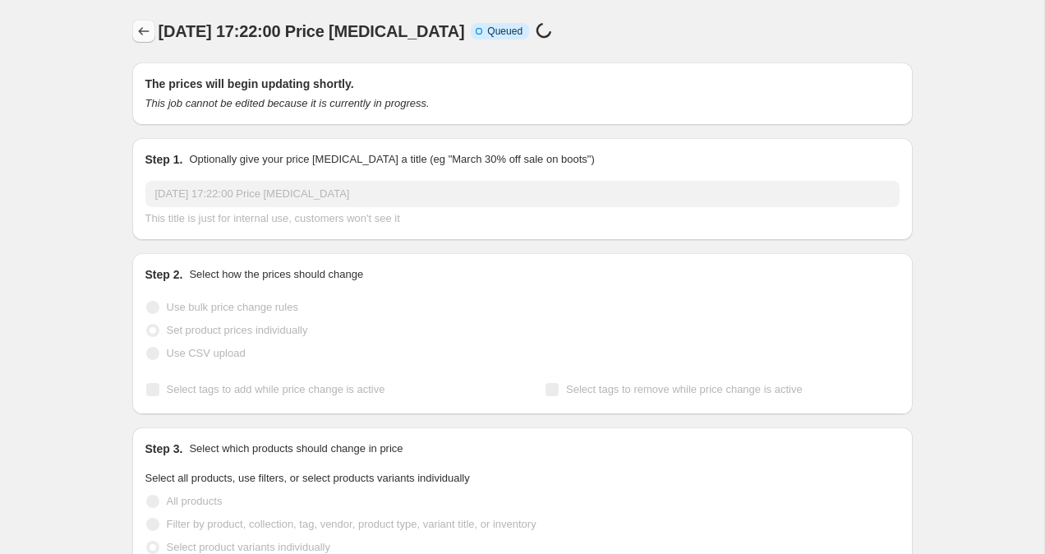
click at [150, 26] on icon "Price change jobs" at bounding box center [144, 31] width 16 height 16
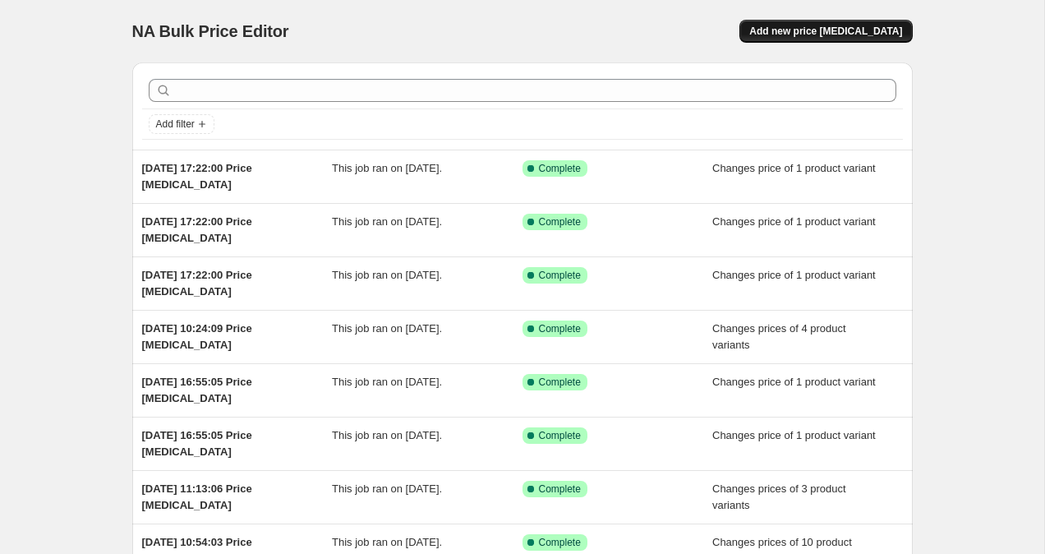
click at [820, 23] on button "Add new price [MEDICAL_DATA]" at bounding box center [826, 31] width 173 height 23
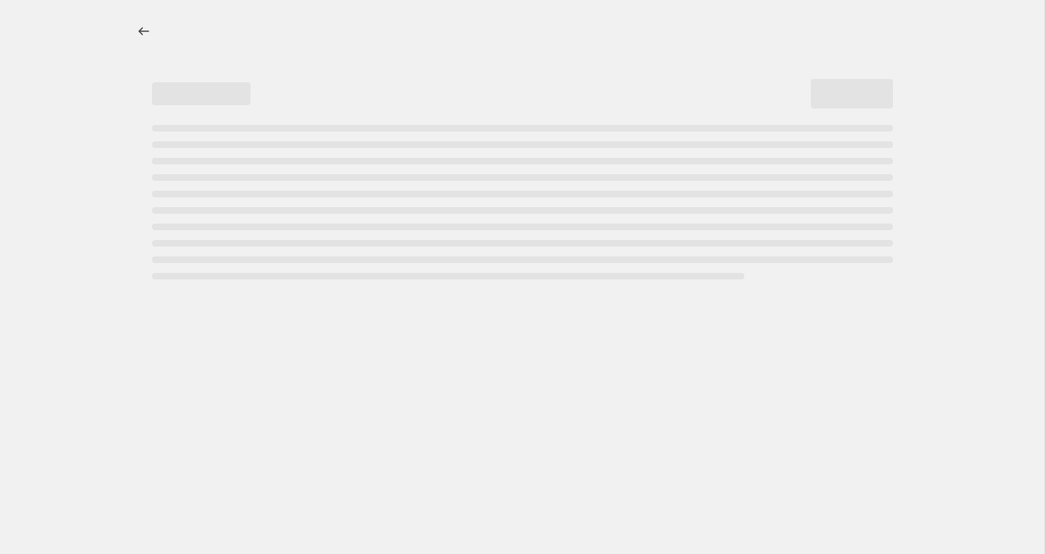
select select "percentage"
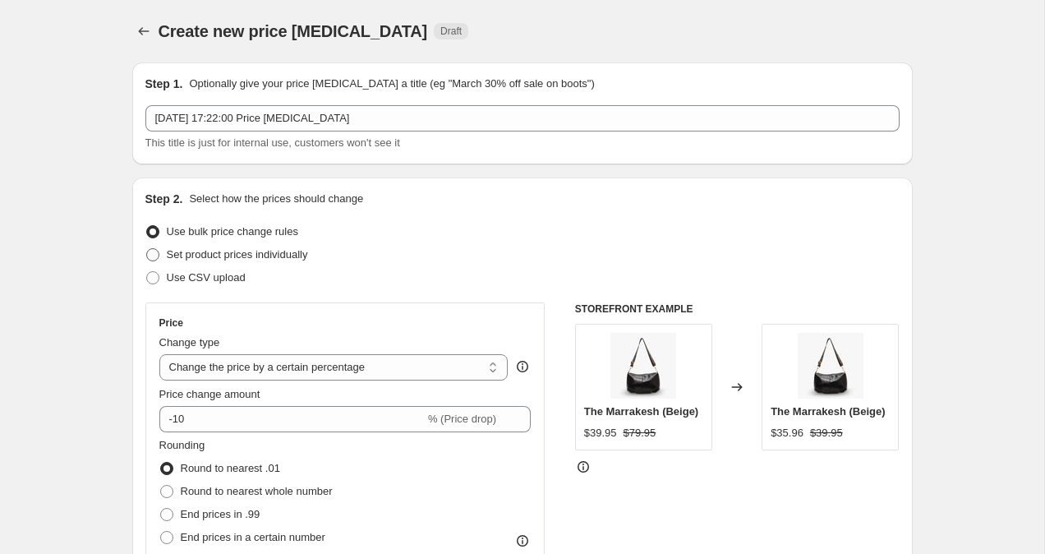
click at [154, 251] on span at bounding box center [152, 254] width 13 height 13
click at [147, 249] on input "Set product prices individually" at bounding box center [146, 248] width 1 height 1
radio input "true"
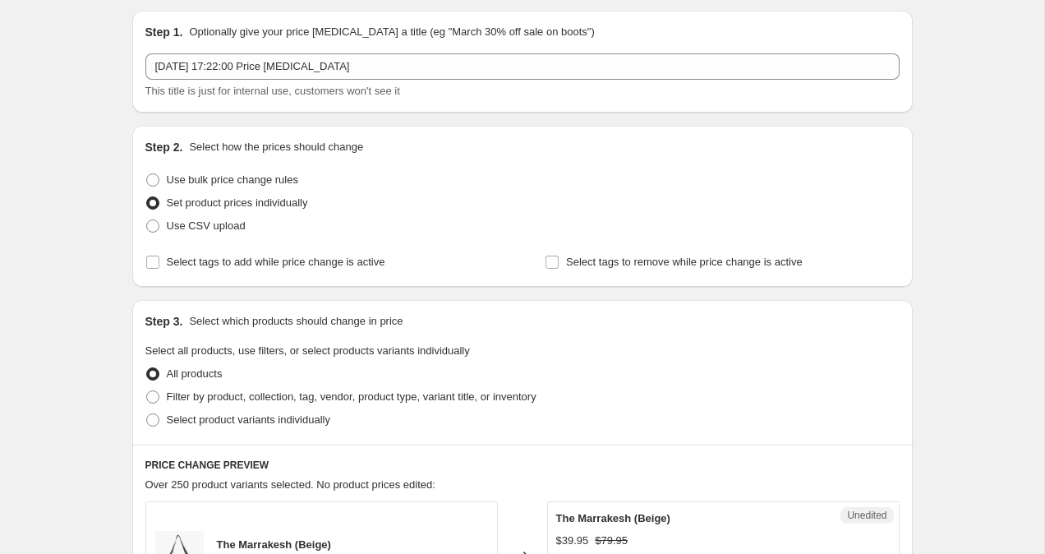
scroll to position [53, 0]
click at [147, 422] on span at bounding box center [152, 419] width 13 height 13
click at [147, 413] on input "Select product variants individually" at bounding box center [146, 413] width 1 height 1
radio input "true"
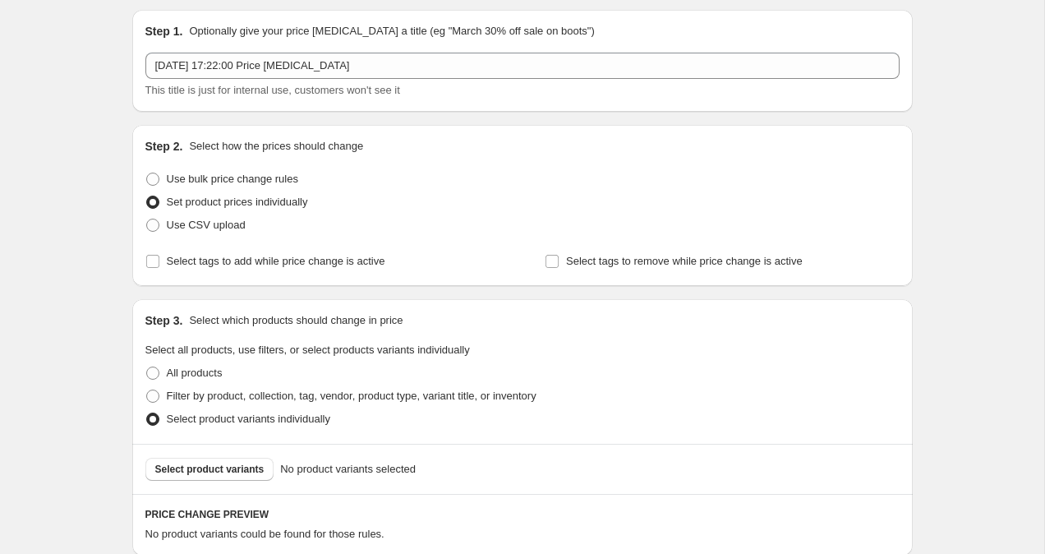
scroll to position [401, 0]
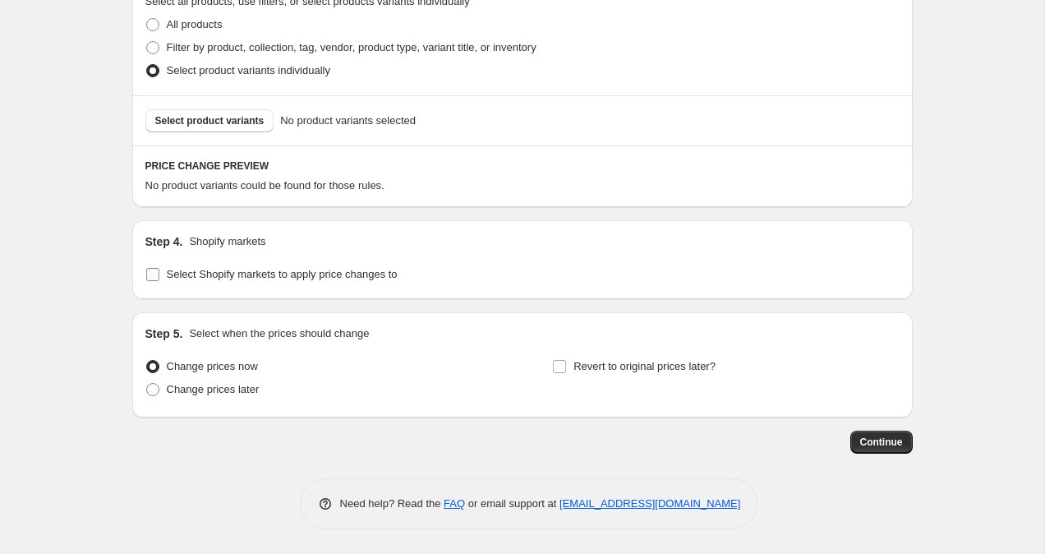
click at [152, 273] on input "Select Shopify markets to apply price changes to" at bounding box center [152, 274] width 13 height 13
checkbox input "true"
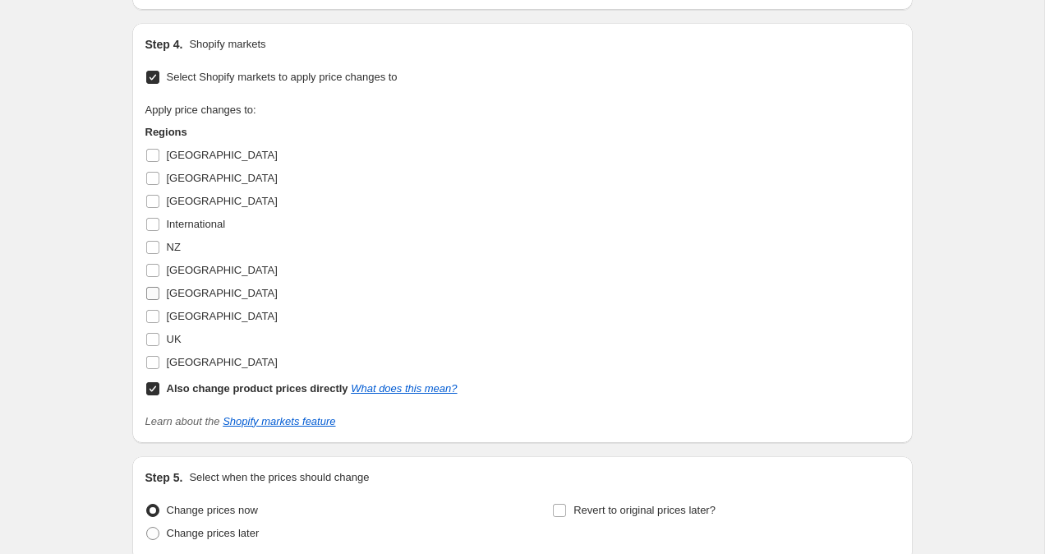
scroll to position [600, 0]
click at [154, 336] on input "UK" at bounding box center [152, 337] width 13 height 13
checkbox input "true"
click at [154, 391] on input "Also change product prices directly What does this mean?" at bounding box center [152, 386] width 13 height 13
checkbox input "false"
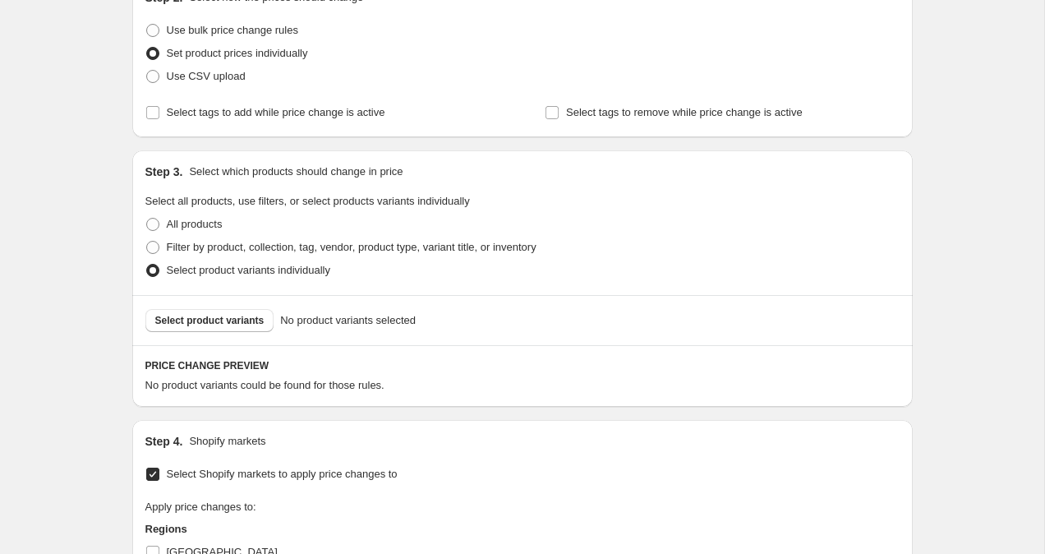
scroll to position [196, 0]
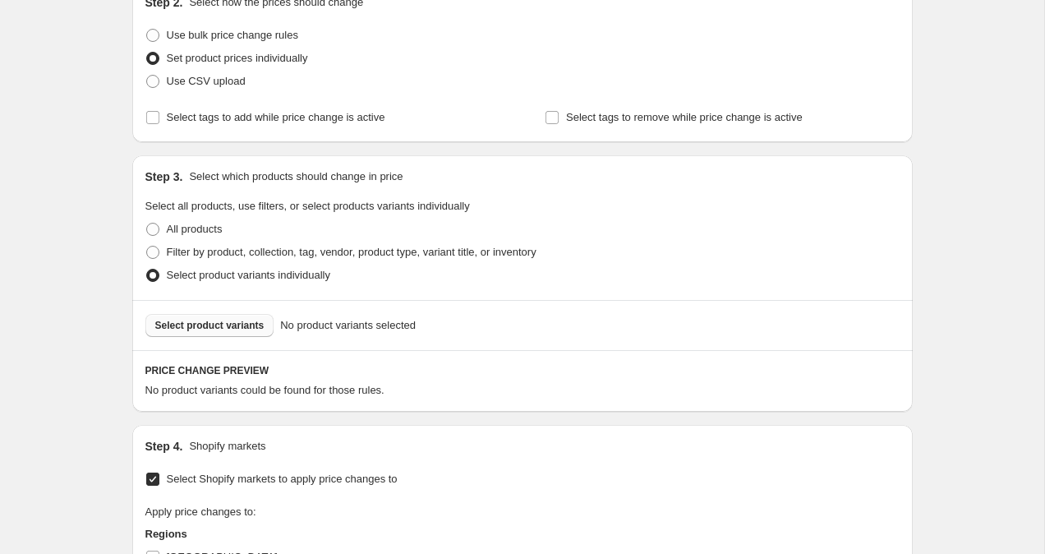
click at [212, 330] on span "Select product variants" at bounding box center [209, 325] width 109 height 13
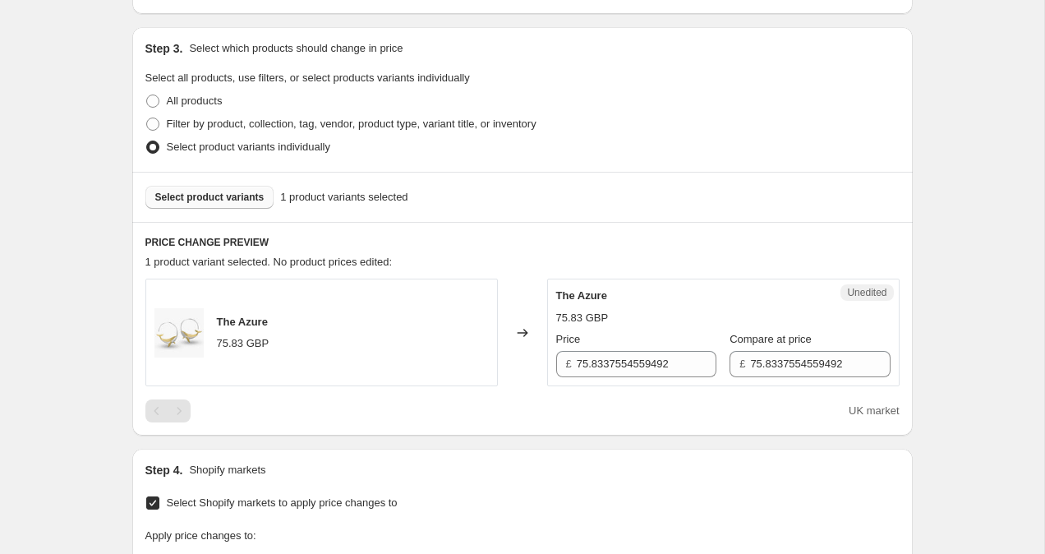
scroll to position [329, 0]
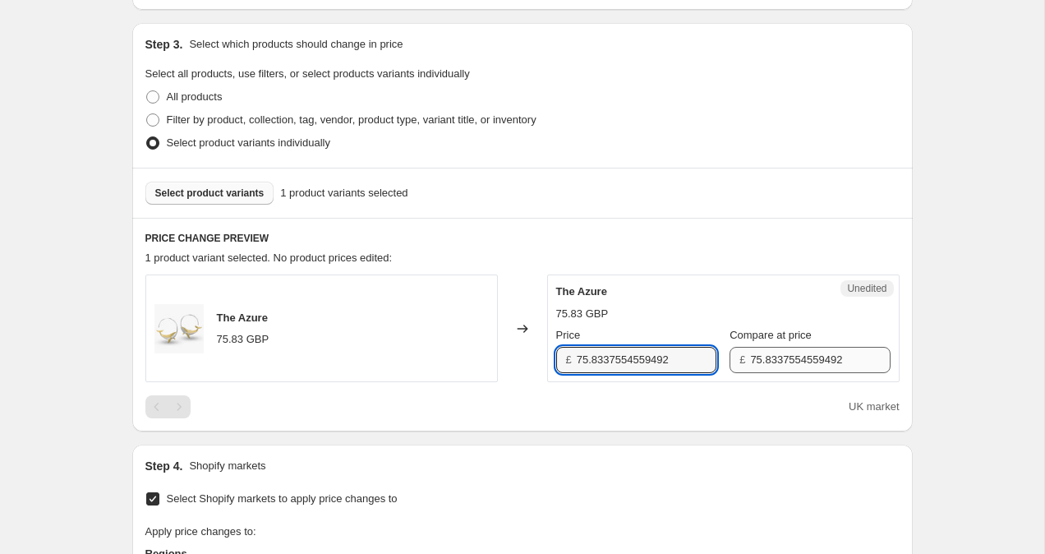
drag, startPoint x: 579, startPoint y: 361, endPoint x: 809, endPoint y: 368, distance: 231.0
click at [809, 368] on div "Price £ 75.8337554559492 Compare at price £ 75.8337554559492" at bounding box center [723, 350] width 334 height 46
type input "49.95"
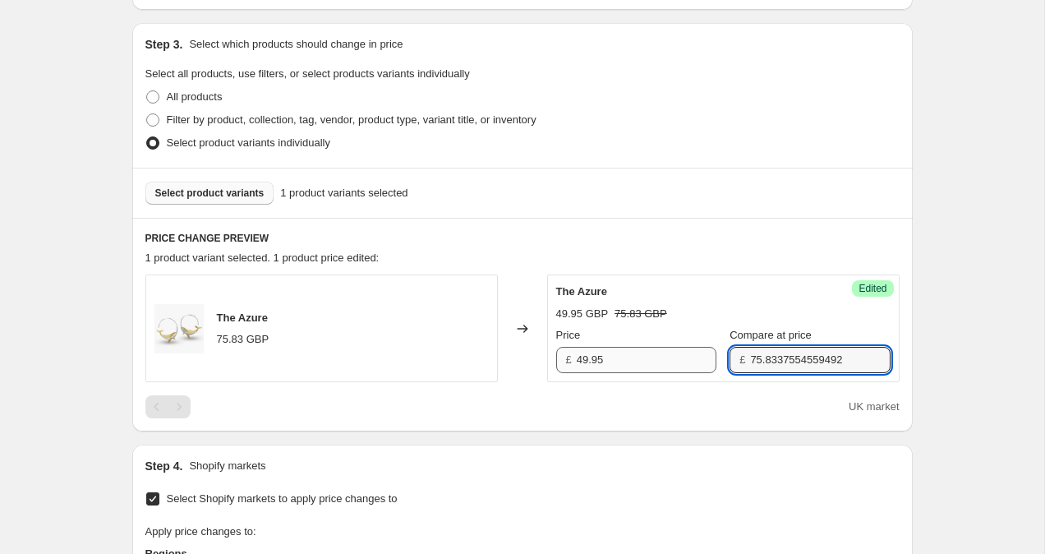
drag, startPoint x: 839, startPoint y: 364, endPoint x: 634, endPoint y: 364, distance: 204.6
click at [641, 364] on div "Price £ 49.95 Compare at price £ 75.8337554559492" at bounding box center [723, 350] width 334 height 46
type input "49.95"
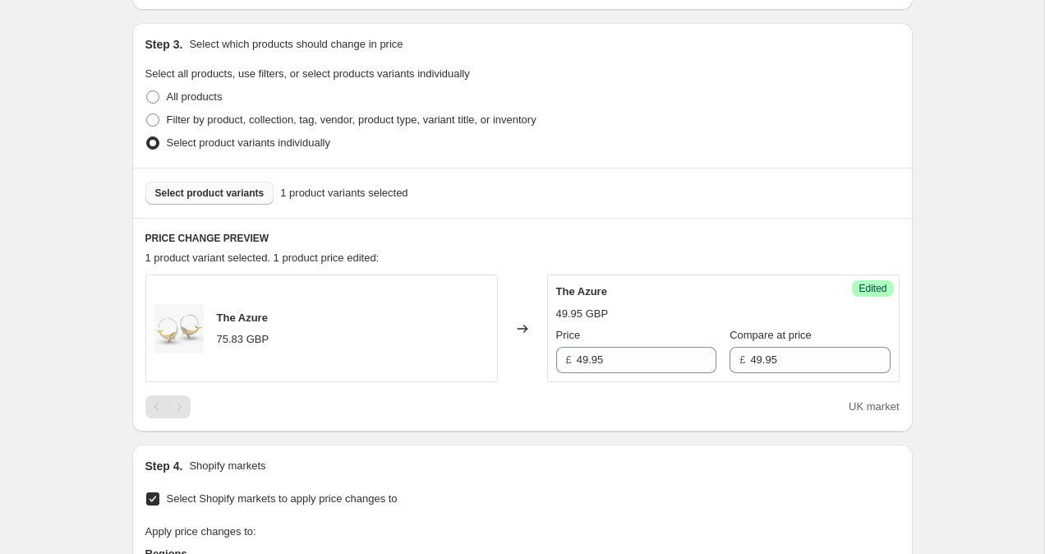
click at [999, 187] on div "Create new price [MEDICAL_DATA]. This page is ready Create new price [MEDICAL_D…" at bounding box center [522, 395] width 1045 height 1448
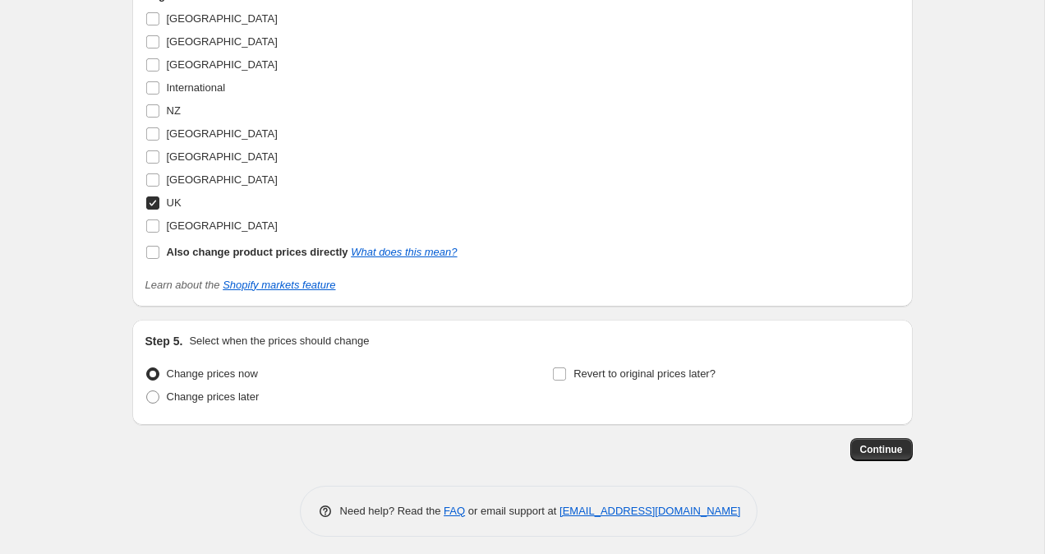
scroll to position [893, 0]
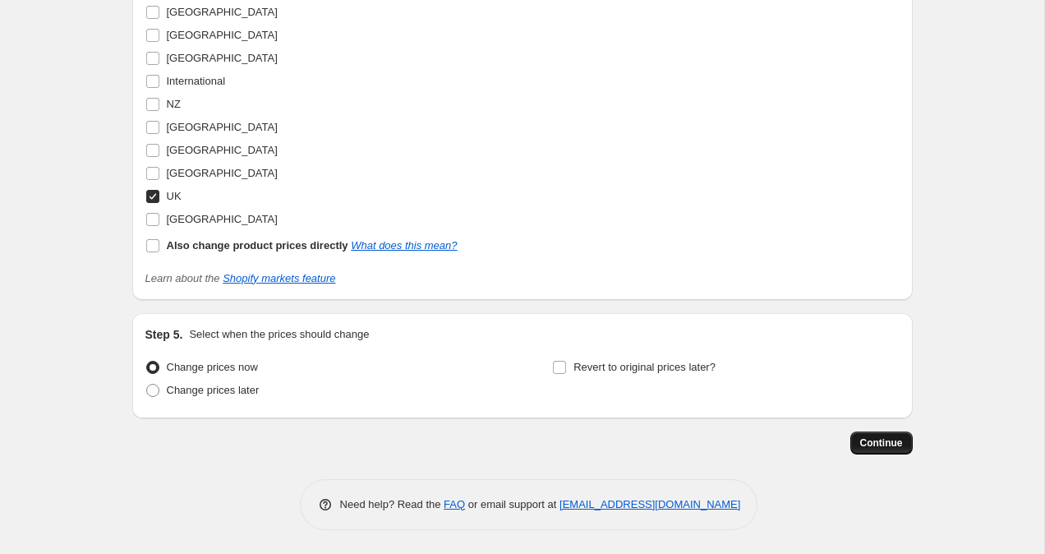
click at [863, 443] on span "Continue" at bounding box center [881, 442] width 43 height 13
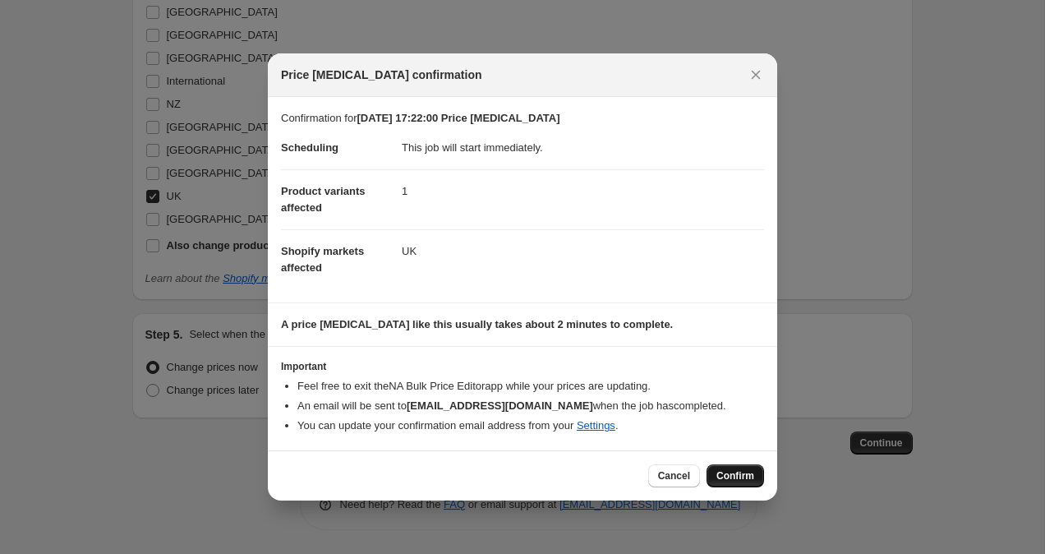
click at [749, 473] on span "Confirm" at bounding box center [736, 475] width 38 height 13
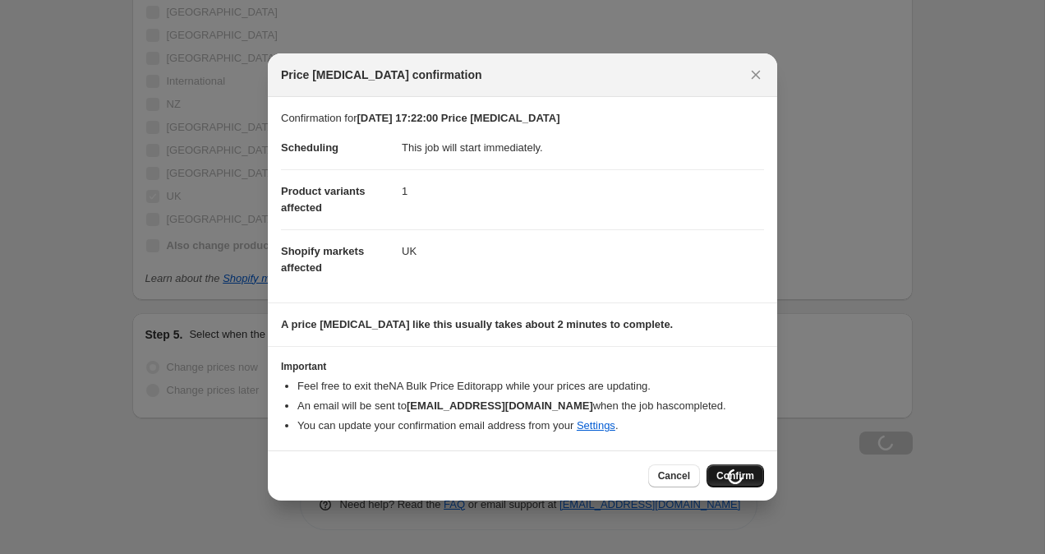
scroll to position [893, 0]
